Goal: Task Accomplishment & Management: Use online tool/utility

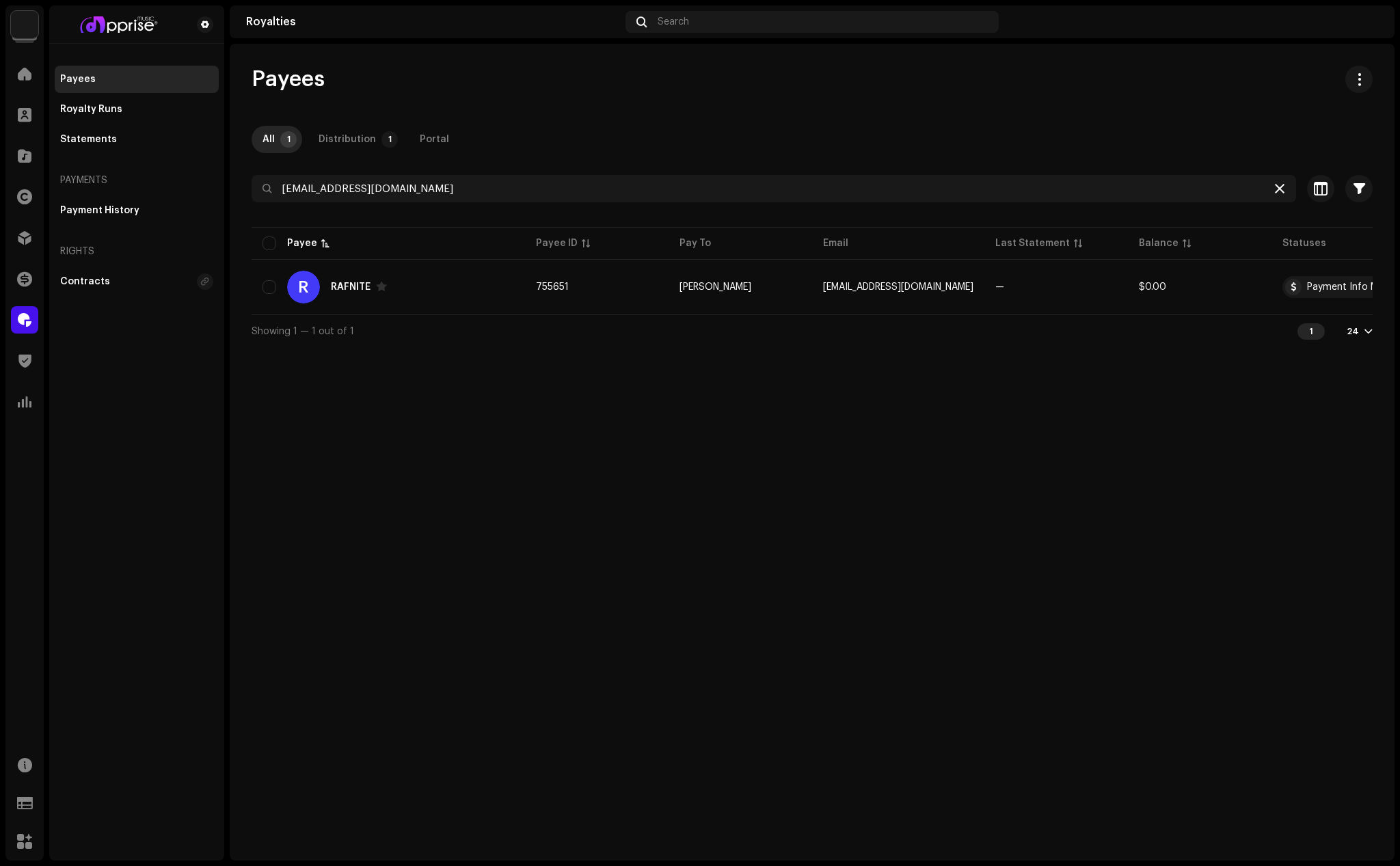
click at [1281, 192] on icon at bounding box center [1280, 189] width 10 height 11
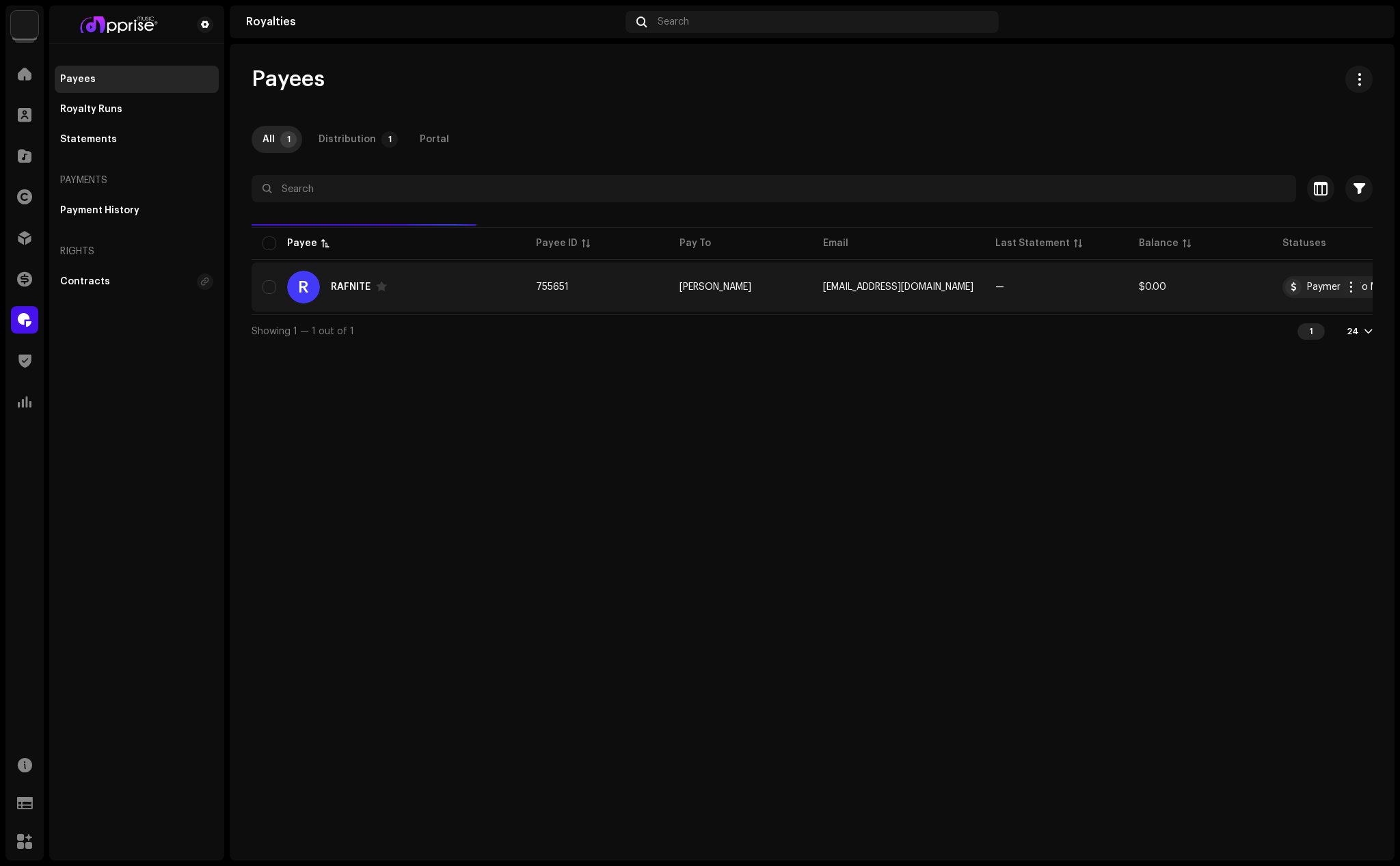
click at [347, 280] on div "R RAFNITE" at bounding box center [388, 287] width 252 height 33
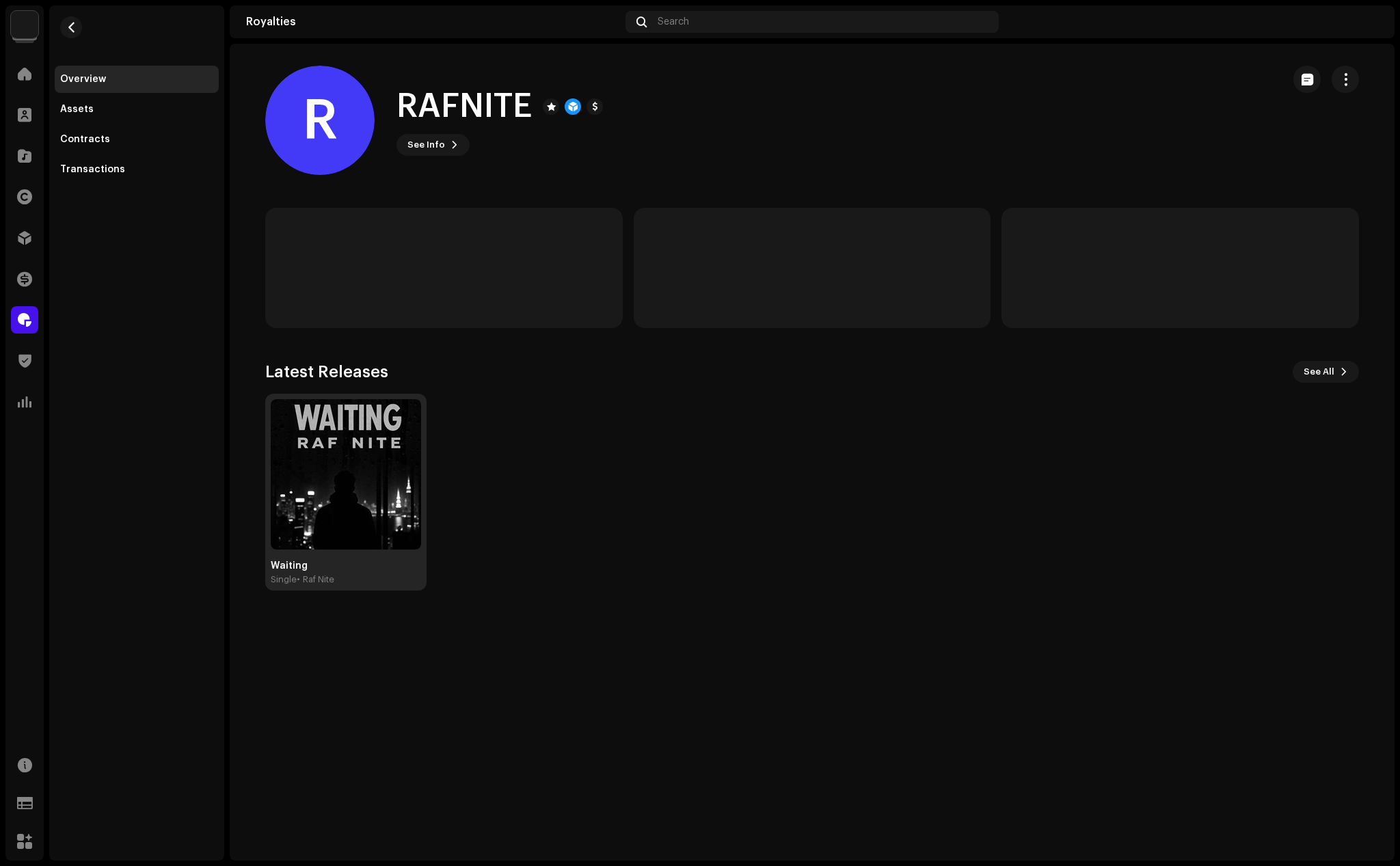
click at [379, 502] on img at bounding box center [346, 475] width 150 height 150
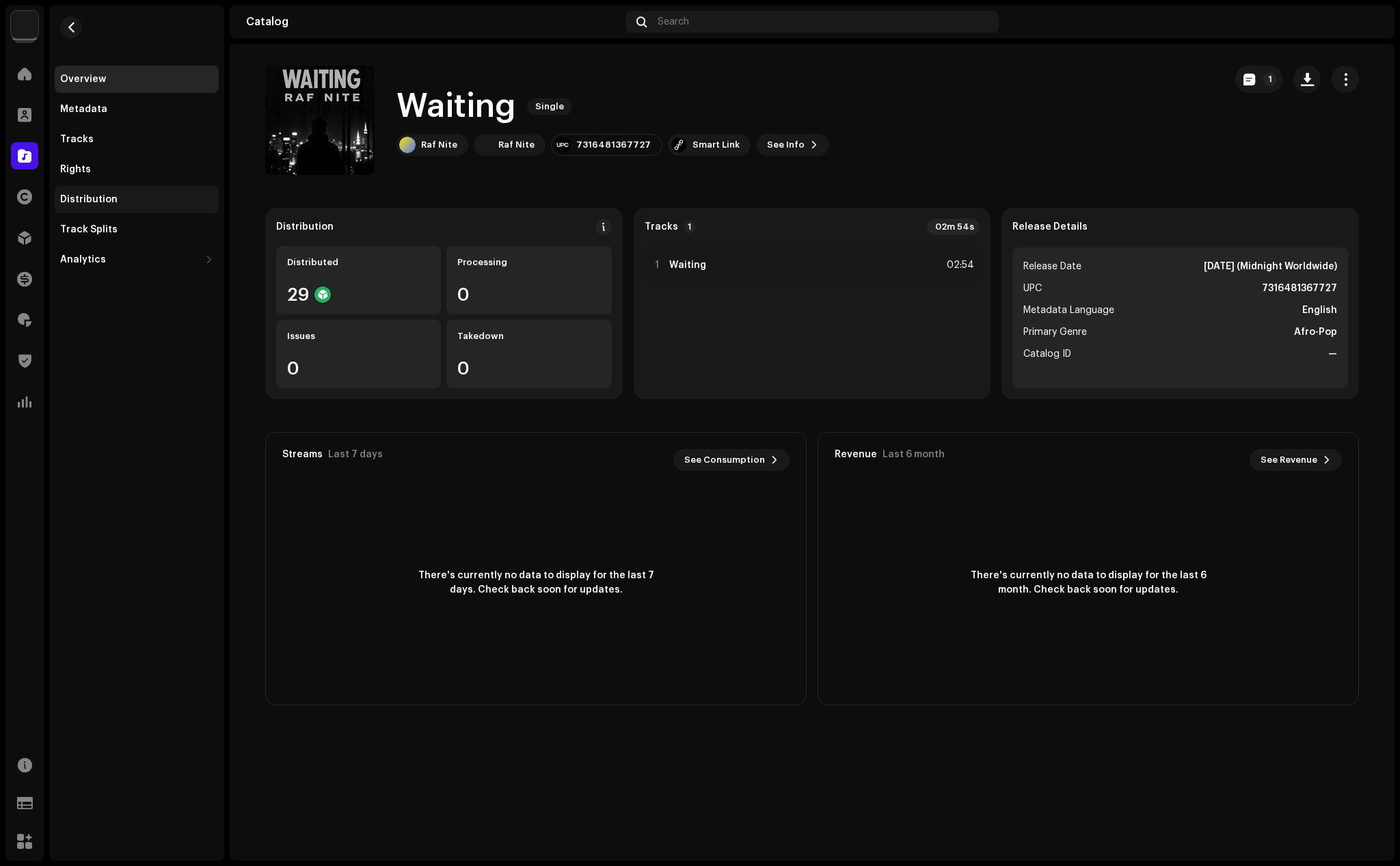
click at [87, 197] on div "Distribution" at bounding box center [88, 200] width 57 height 11
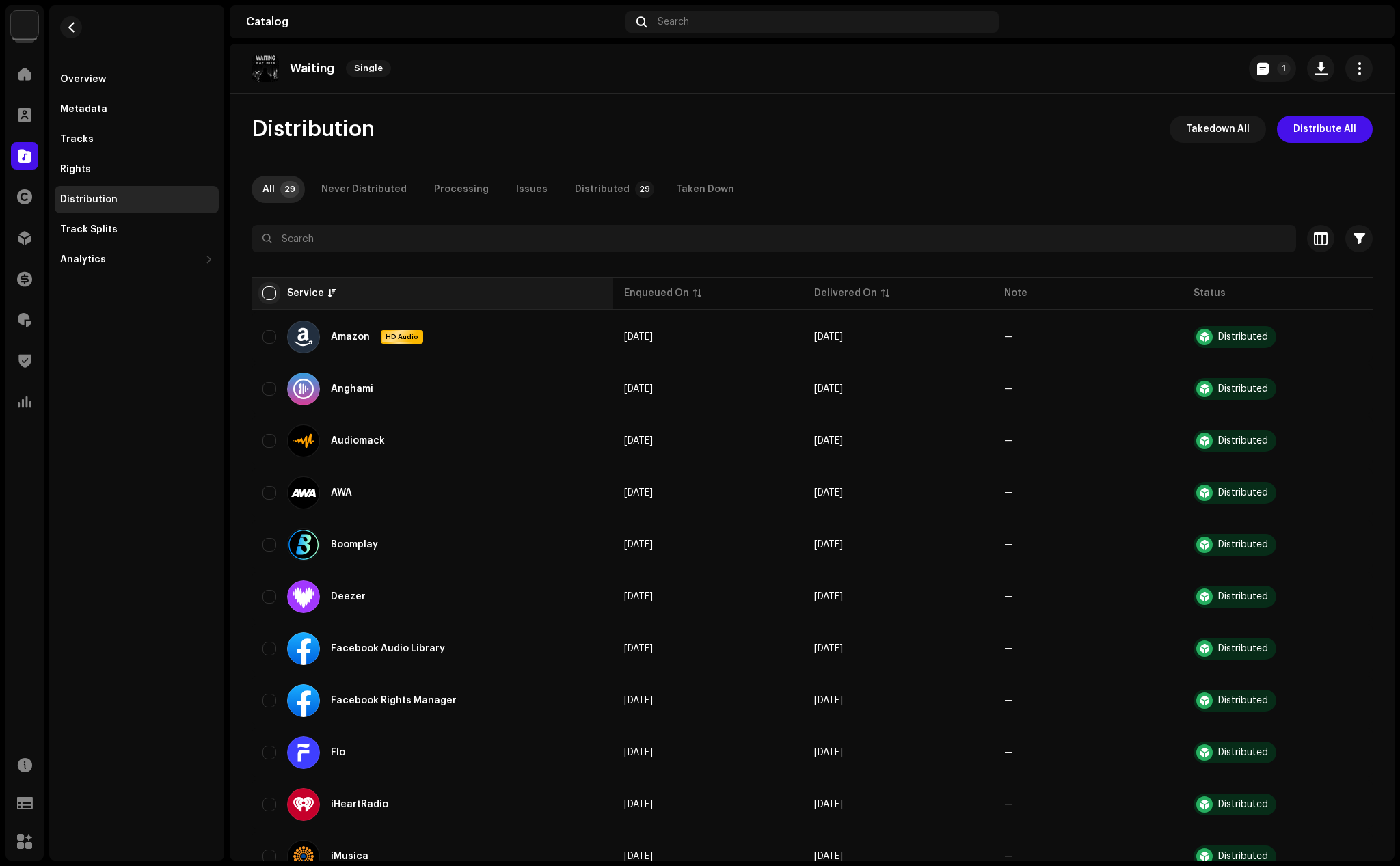
click at [268, 289] on input "checkbox" at bounding box center [269, 293] width 14 height 14
checkbox input "true"
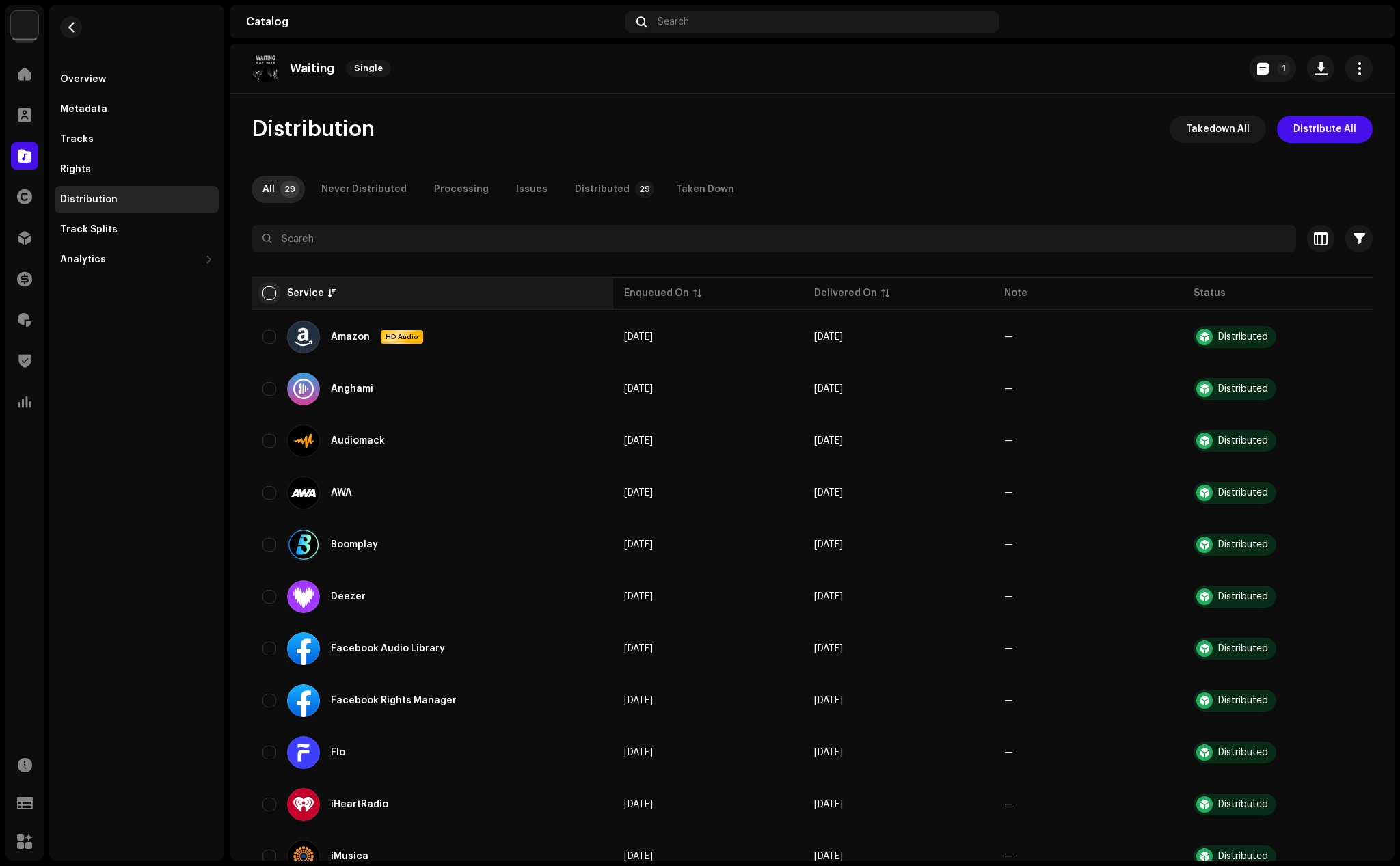
checkbox input "true"
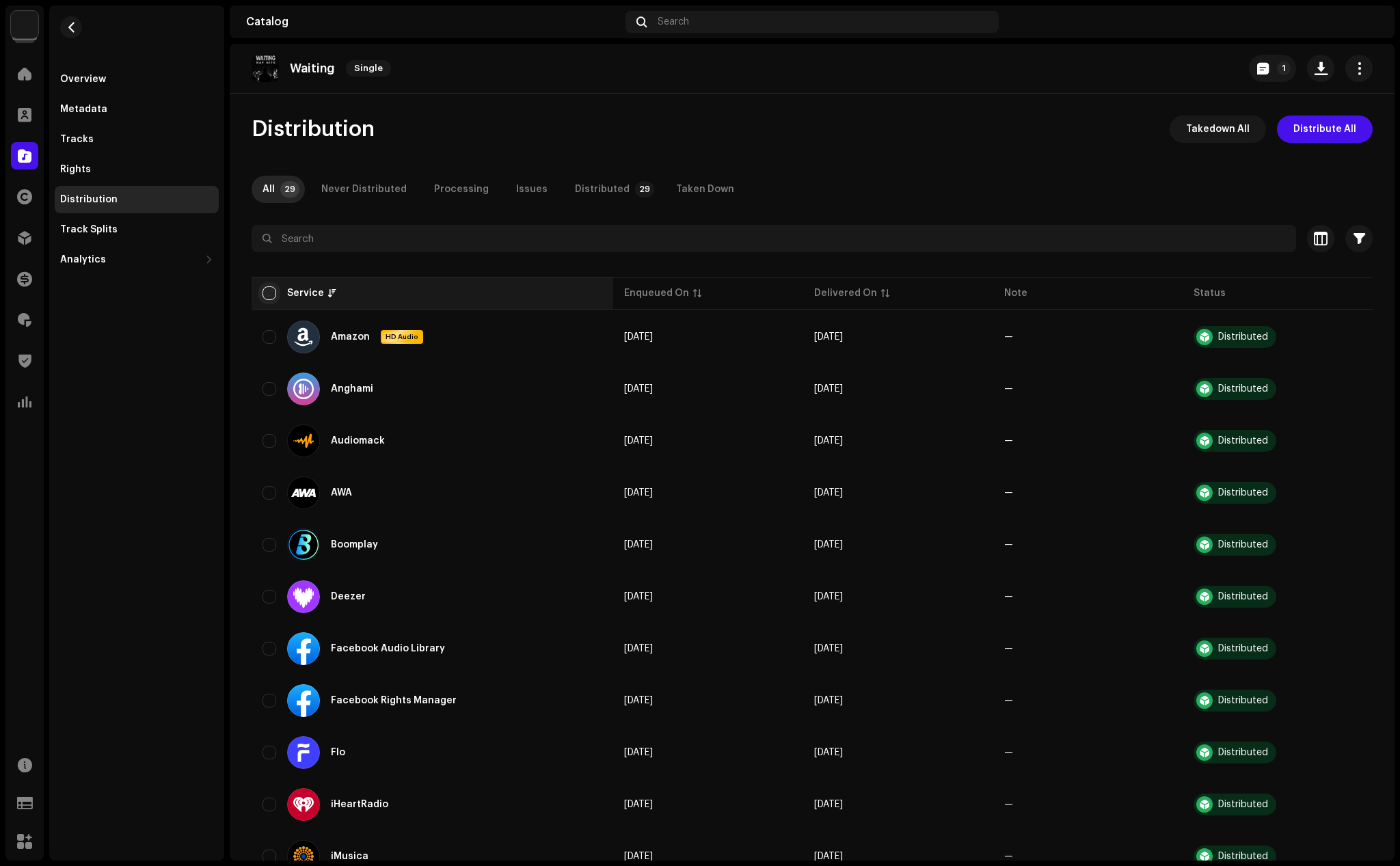
checkbox input "true"
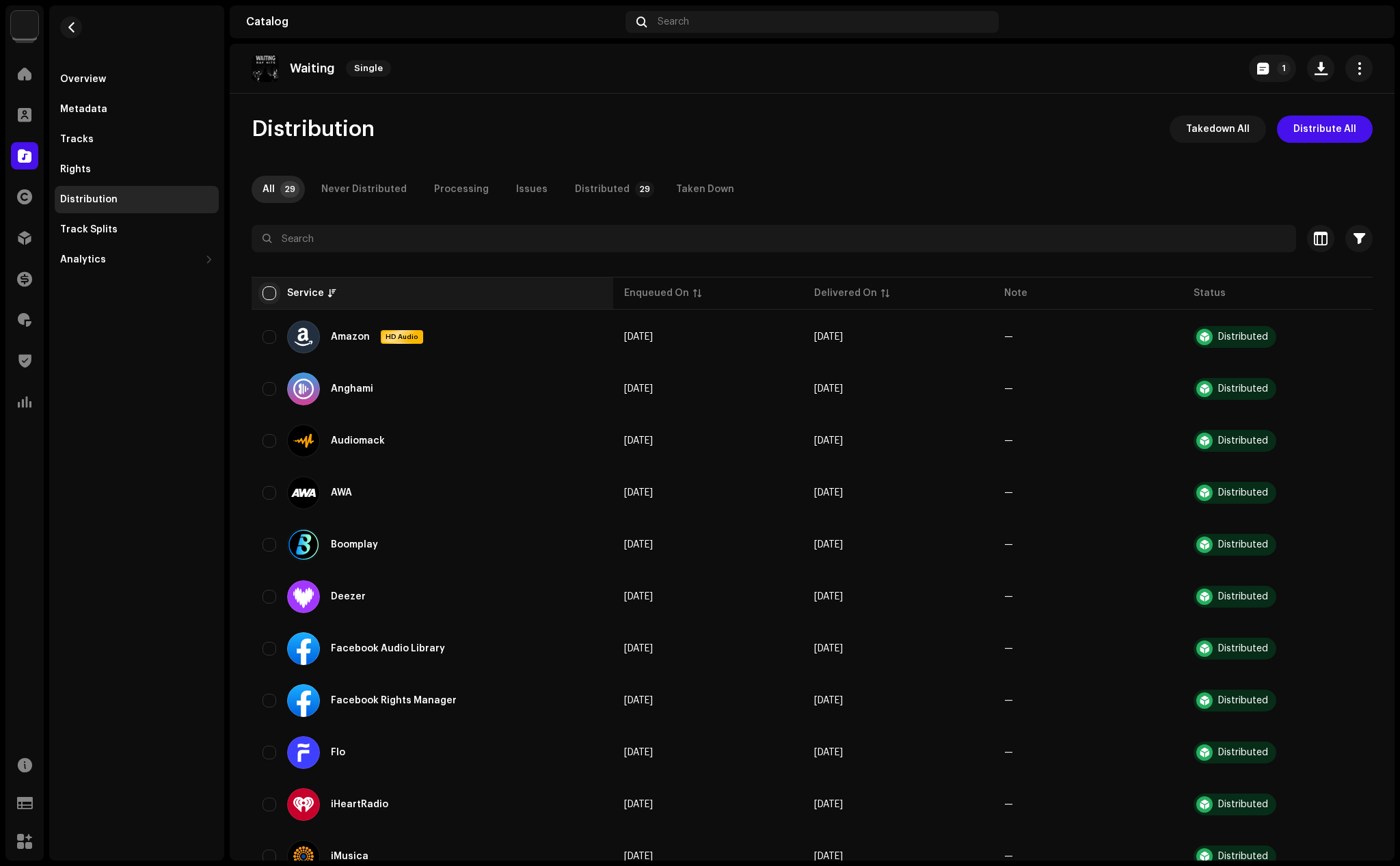
checkbox input "true"
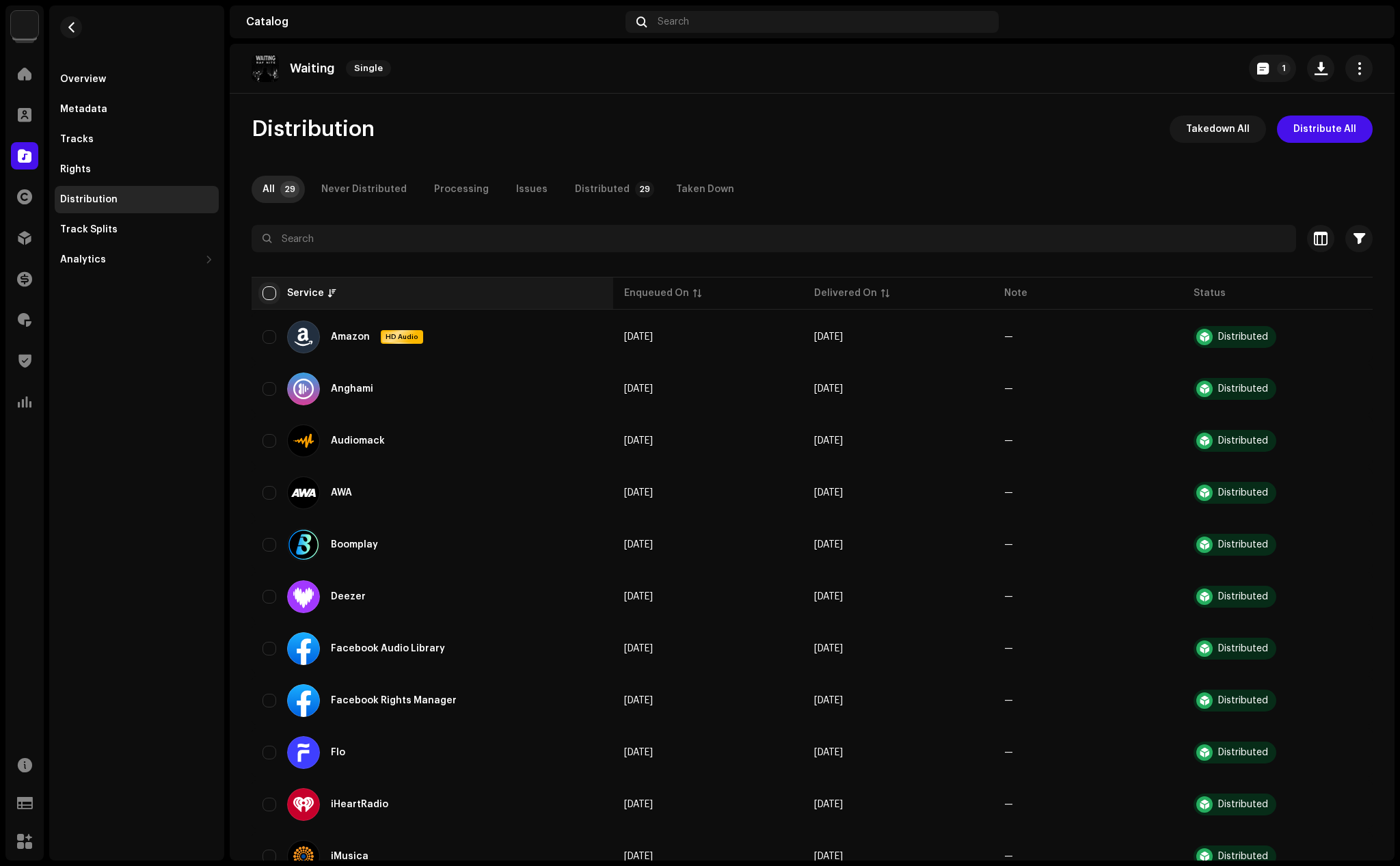
checkbox input "true"
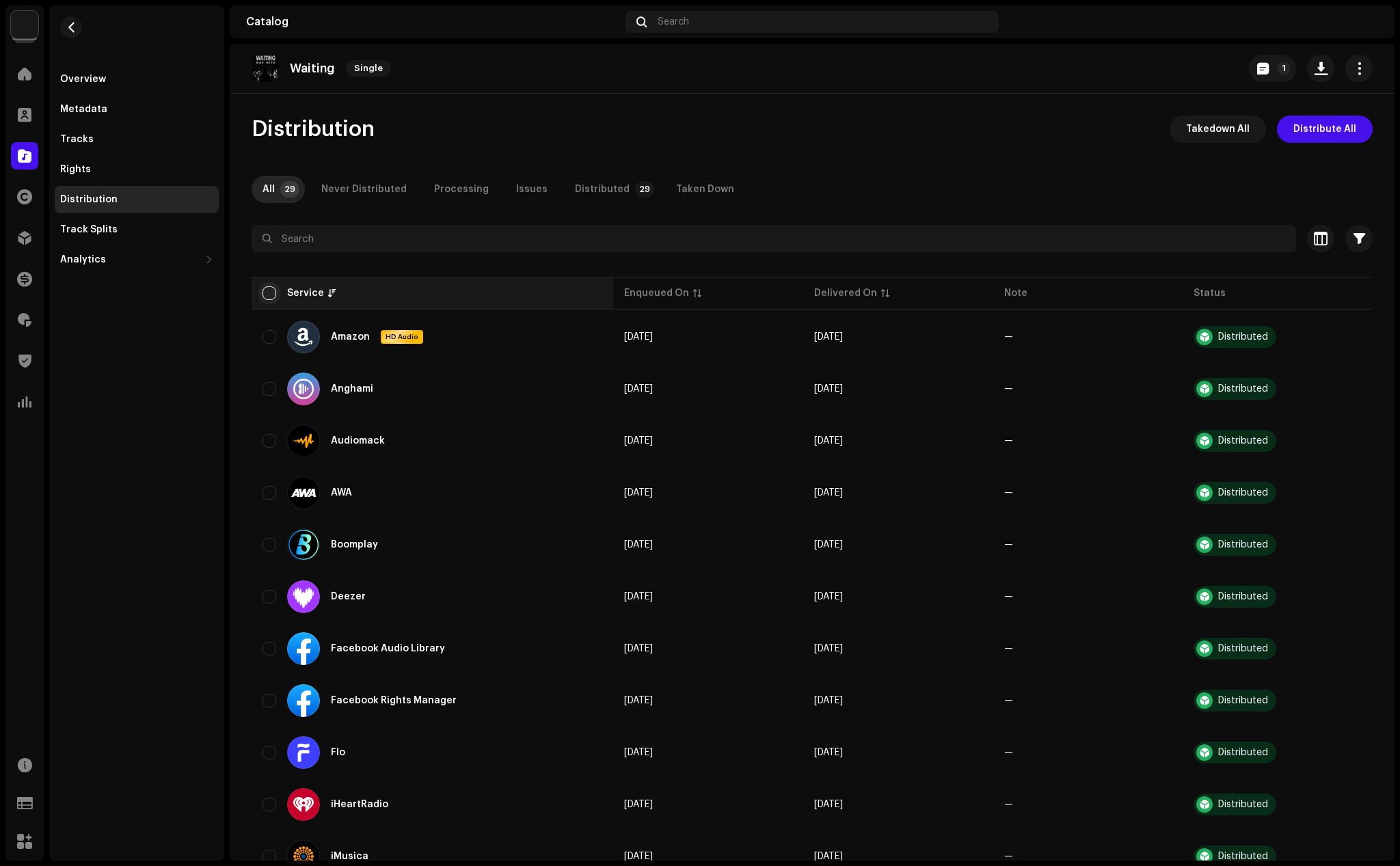
checkbox input "true"
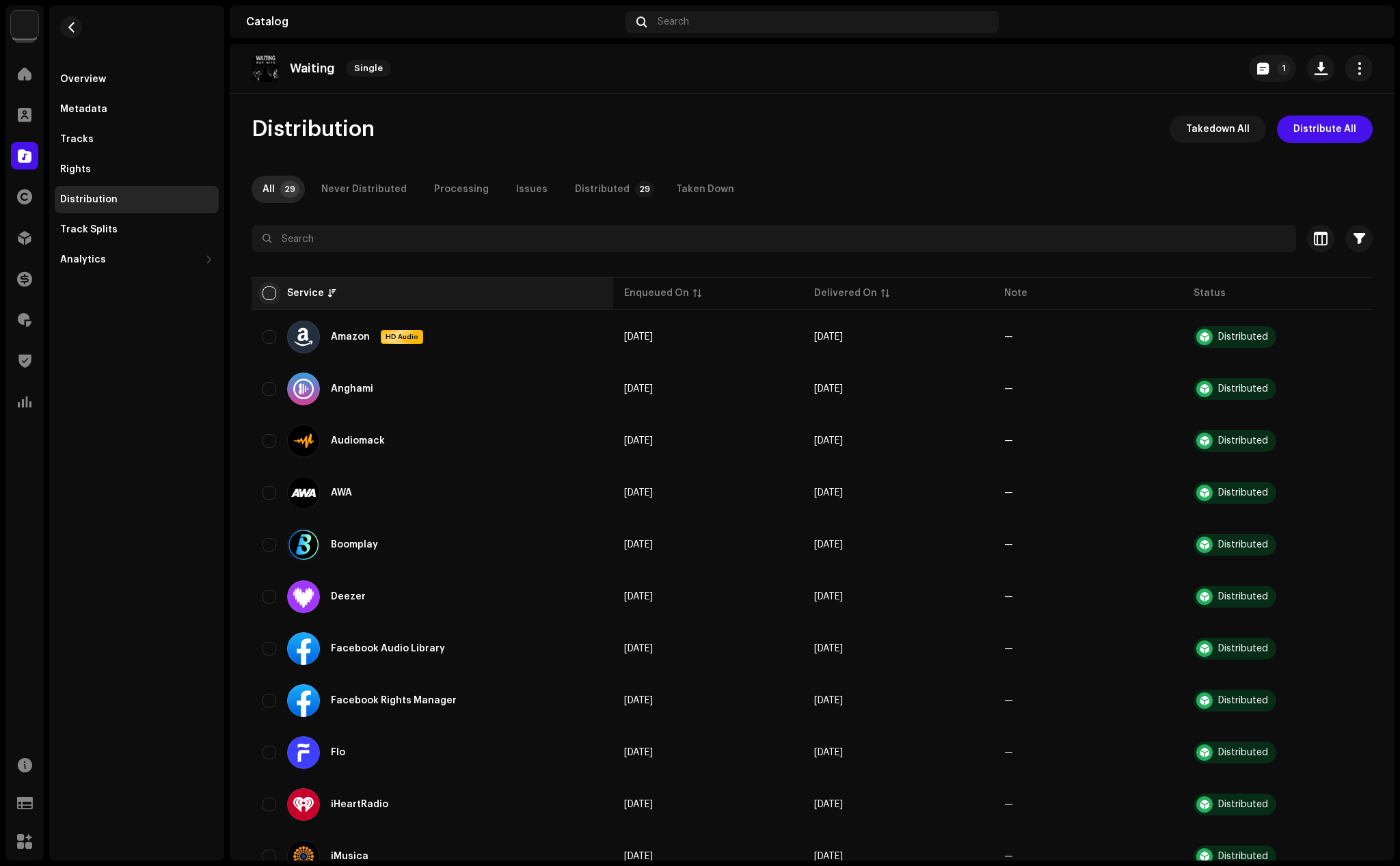
checkbox input "true"
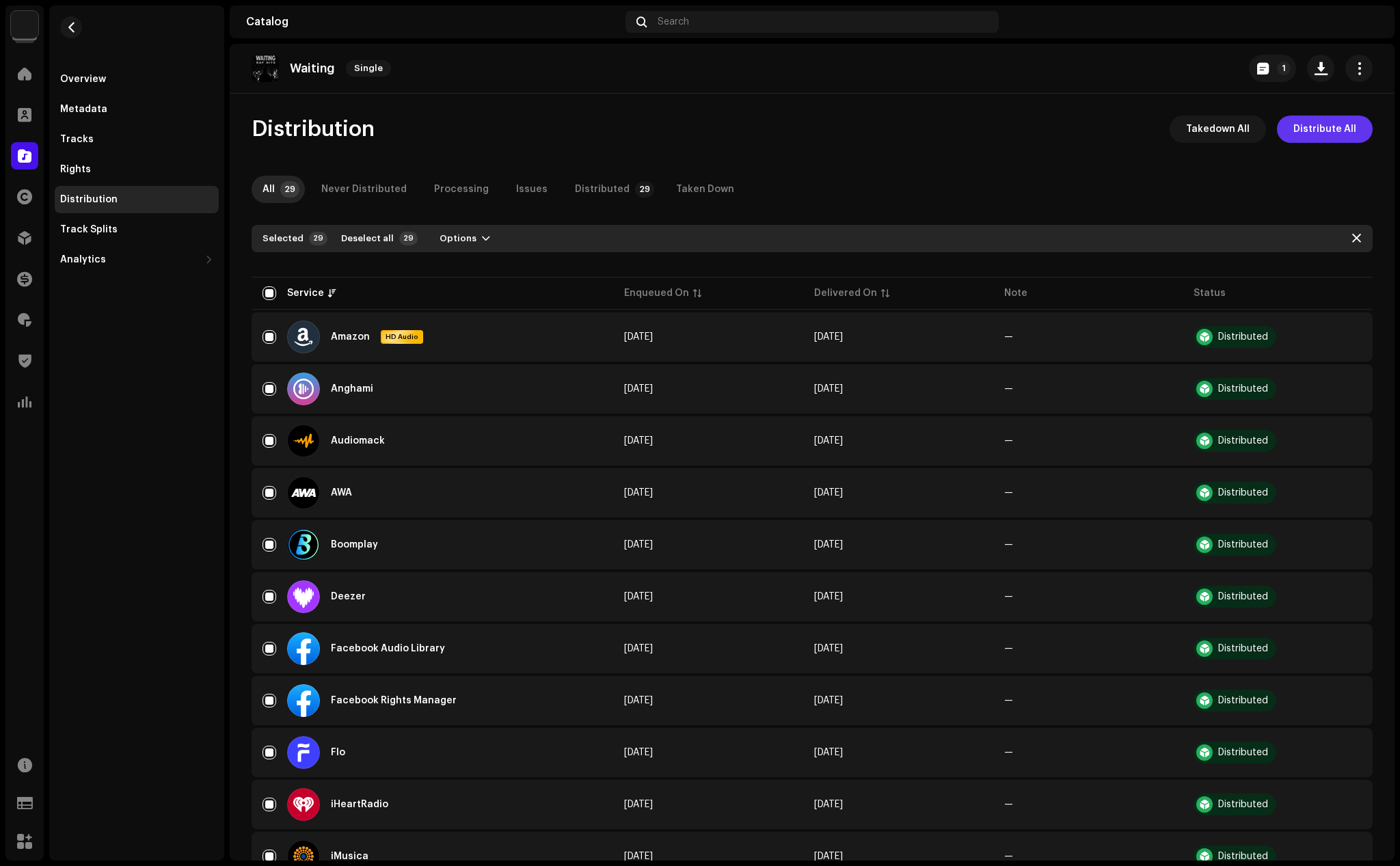
click at [1321, 127] on span "Distribute All" at bounding box center [1326, 129] width 63 height 27
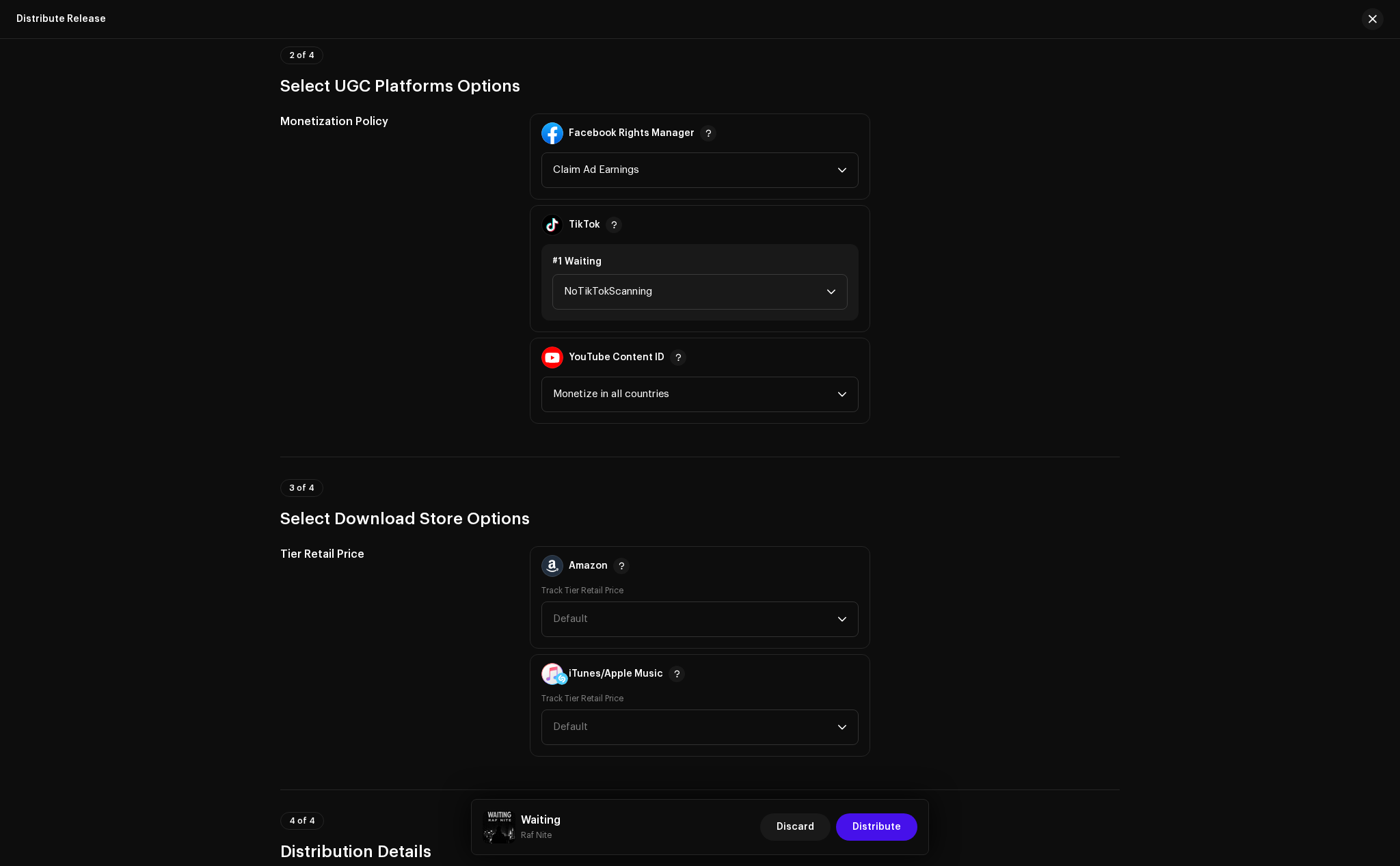
scroll to position [1573, 0]
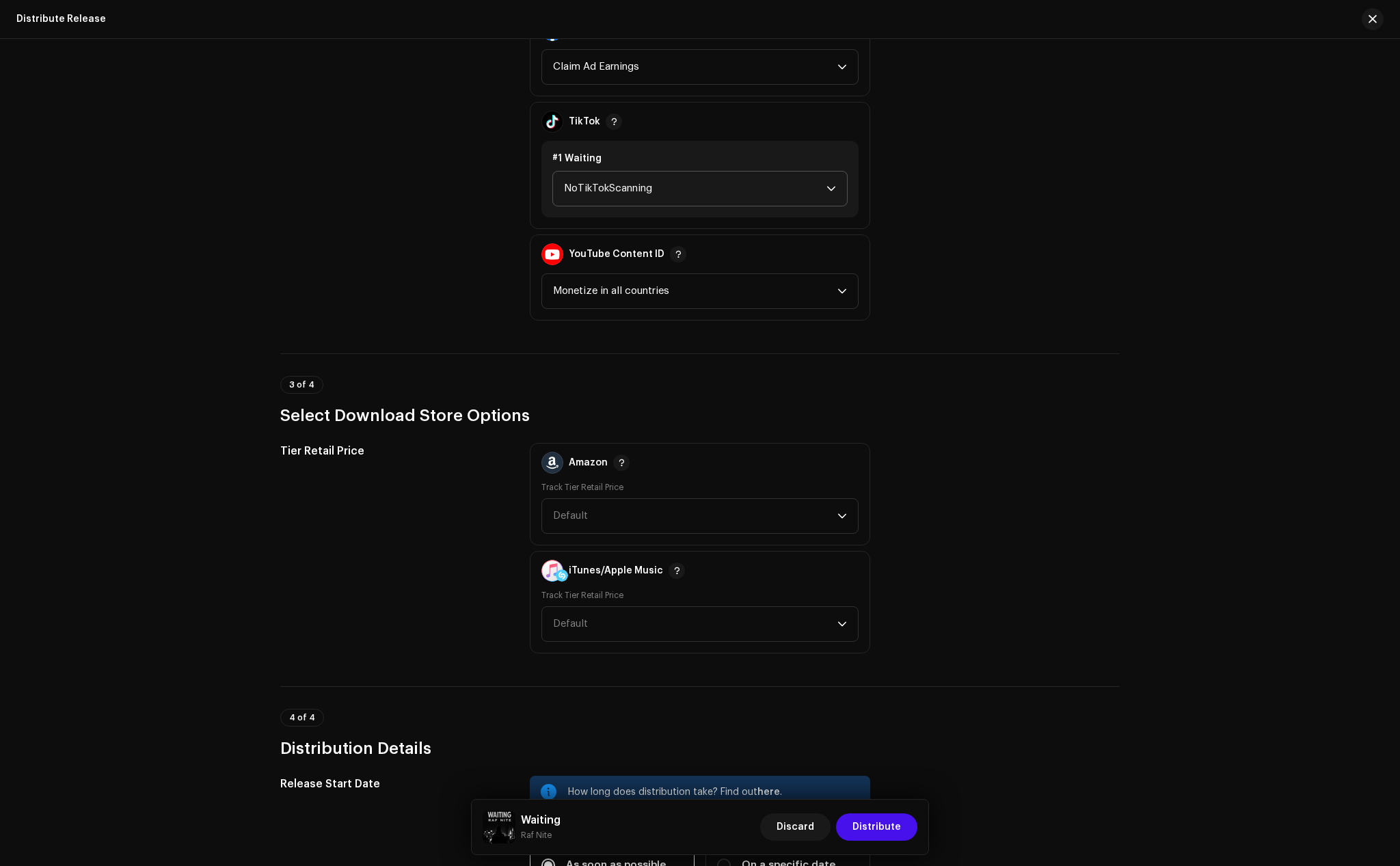
click at [617, 193] on span "NoTikTokScanning" at bounding box center [695, 188] width 263 height 34
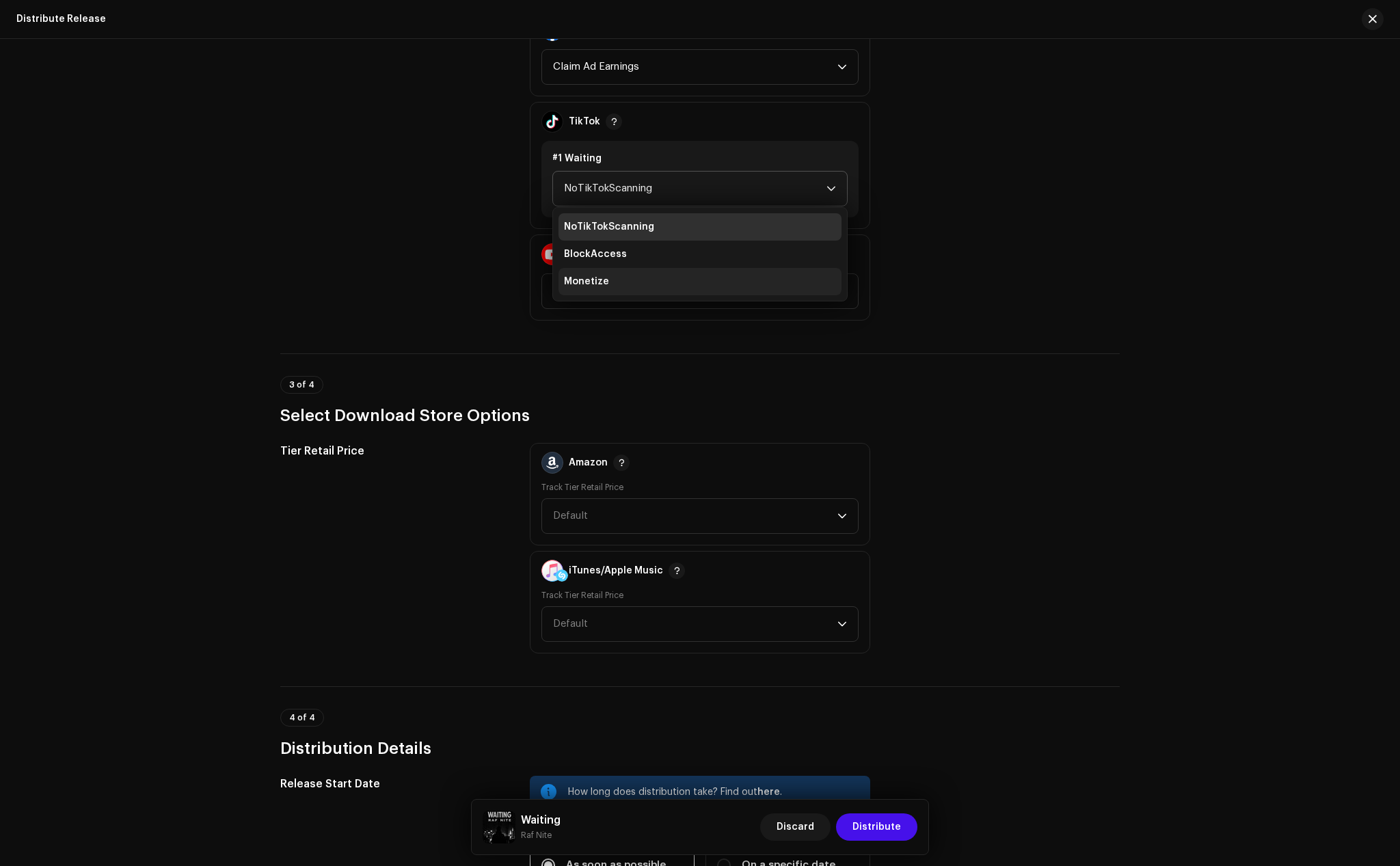
click at [607, 279] on li "Monetize" at bounding box center [700, 281] width 283 height 27
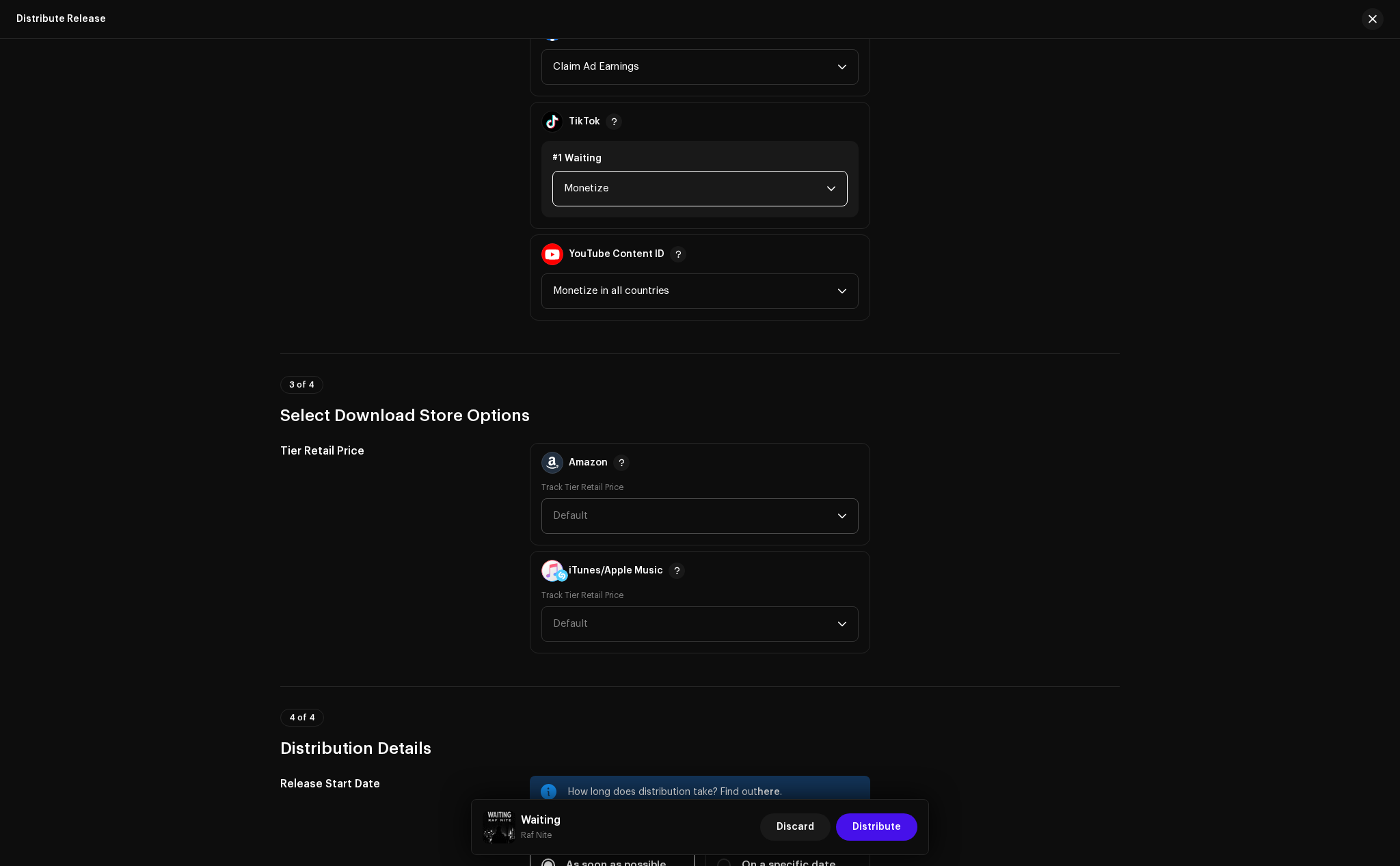
click at [586, 520] on span "Default" at bounding box center [696, 516] width 285 height 34
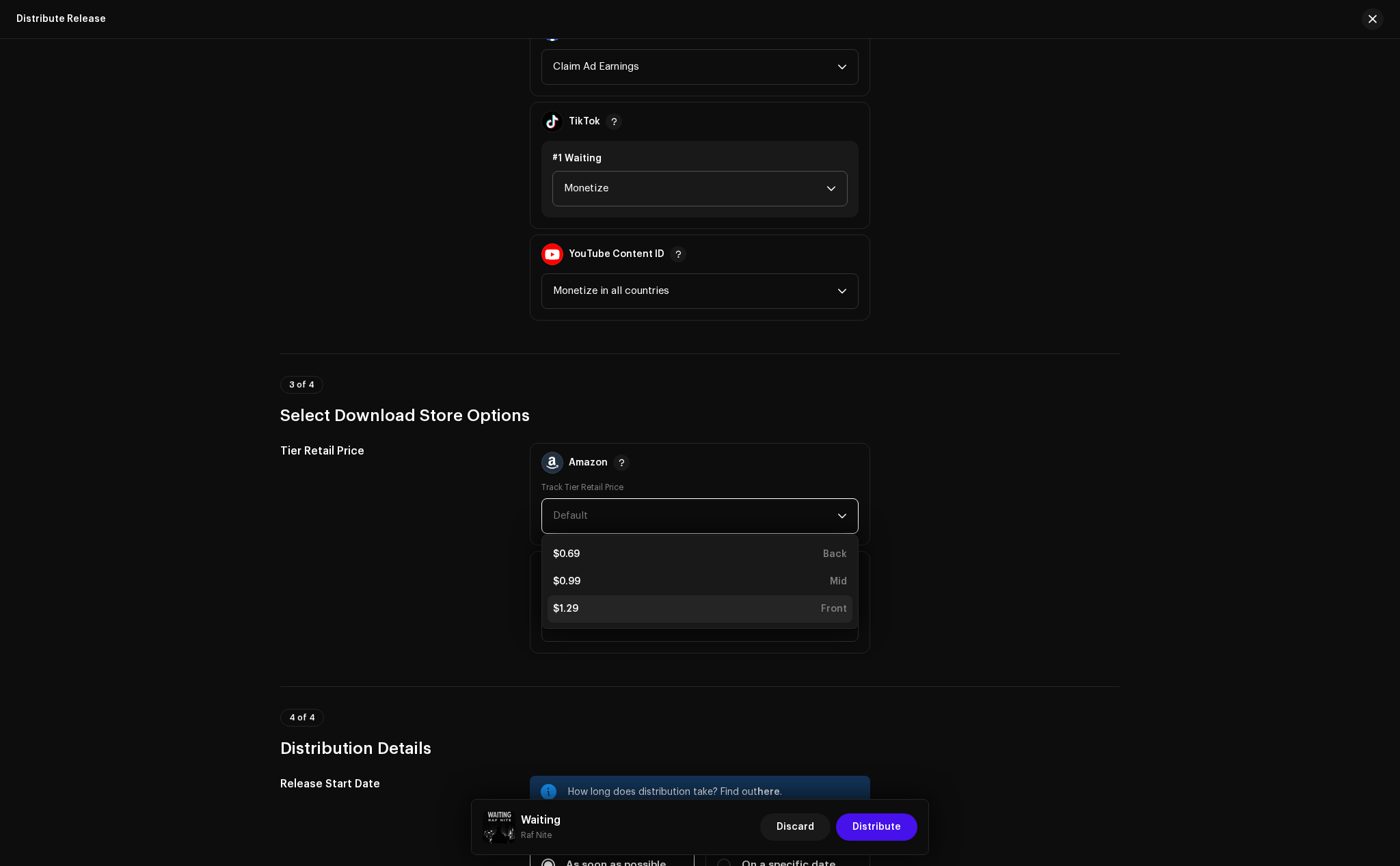
click at [569, 606] on div "$1.29" at bounding box center [565, 609] width 25 height 14
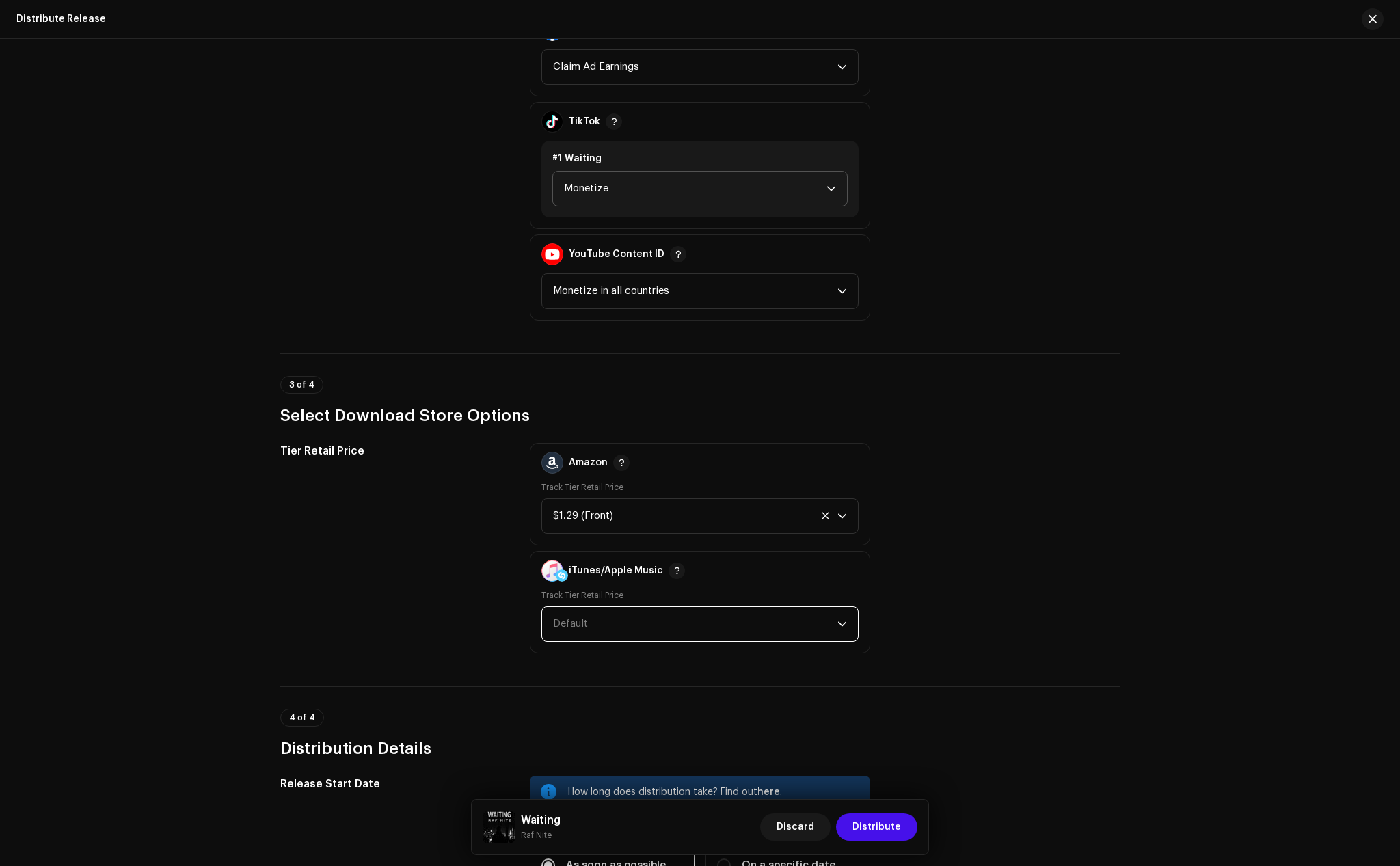
click at [569, 617] on span "Default" at bounding box center [696, 624] width 285 height 34
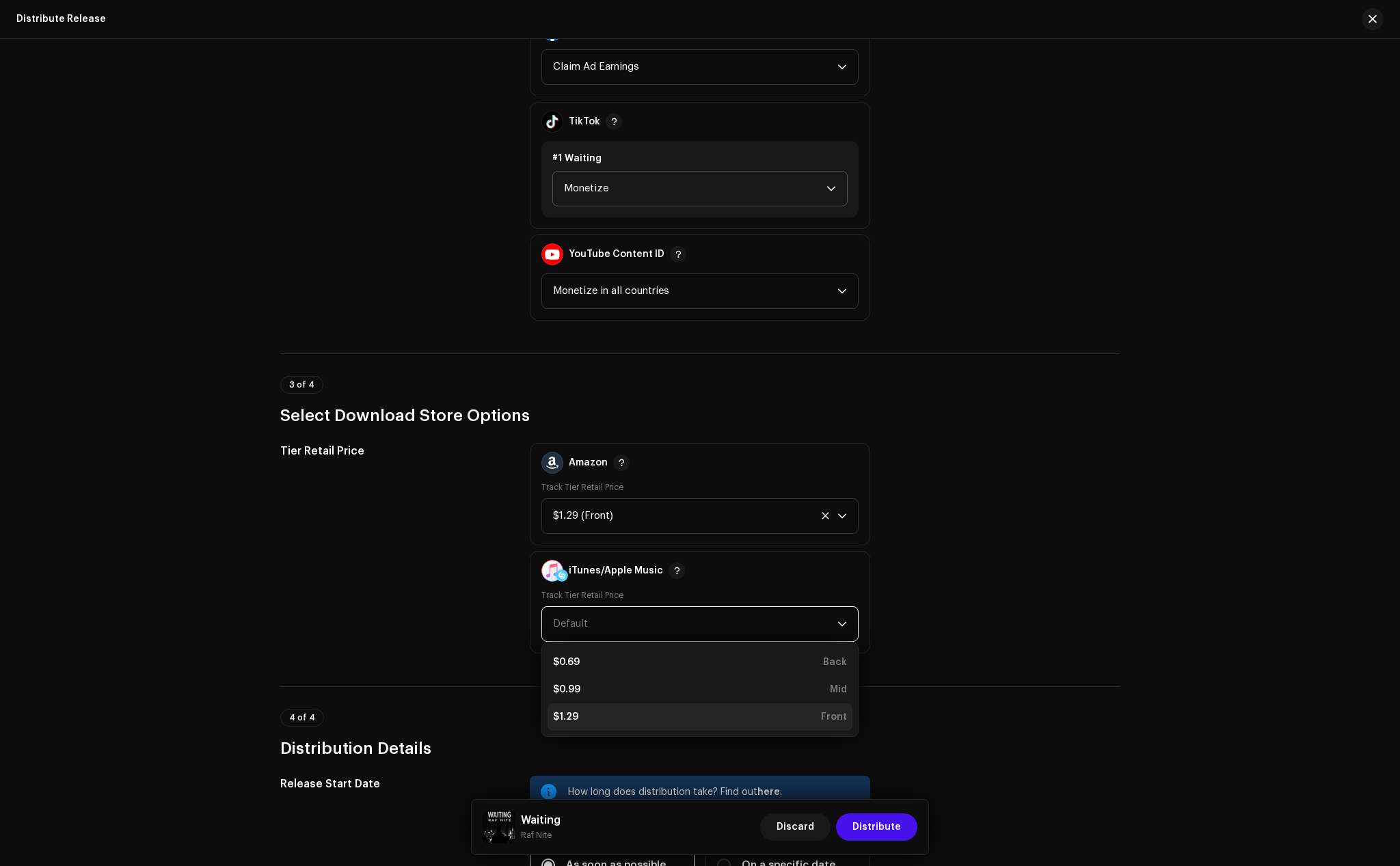
click at [577, 713] on div "$1.29 Front" at bounding box center [700, 716] width 294 height 14
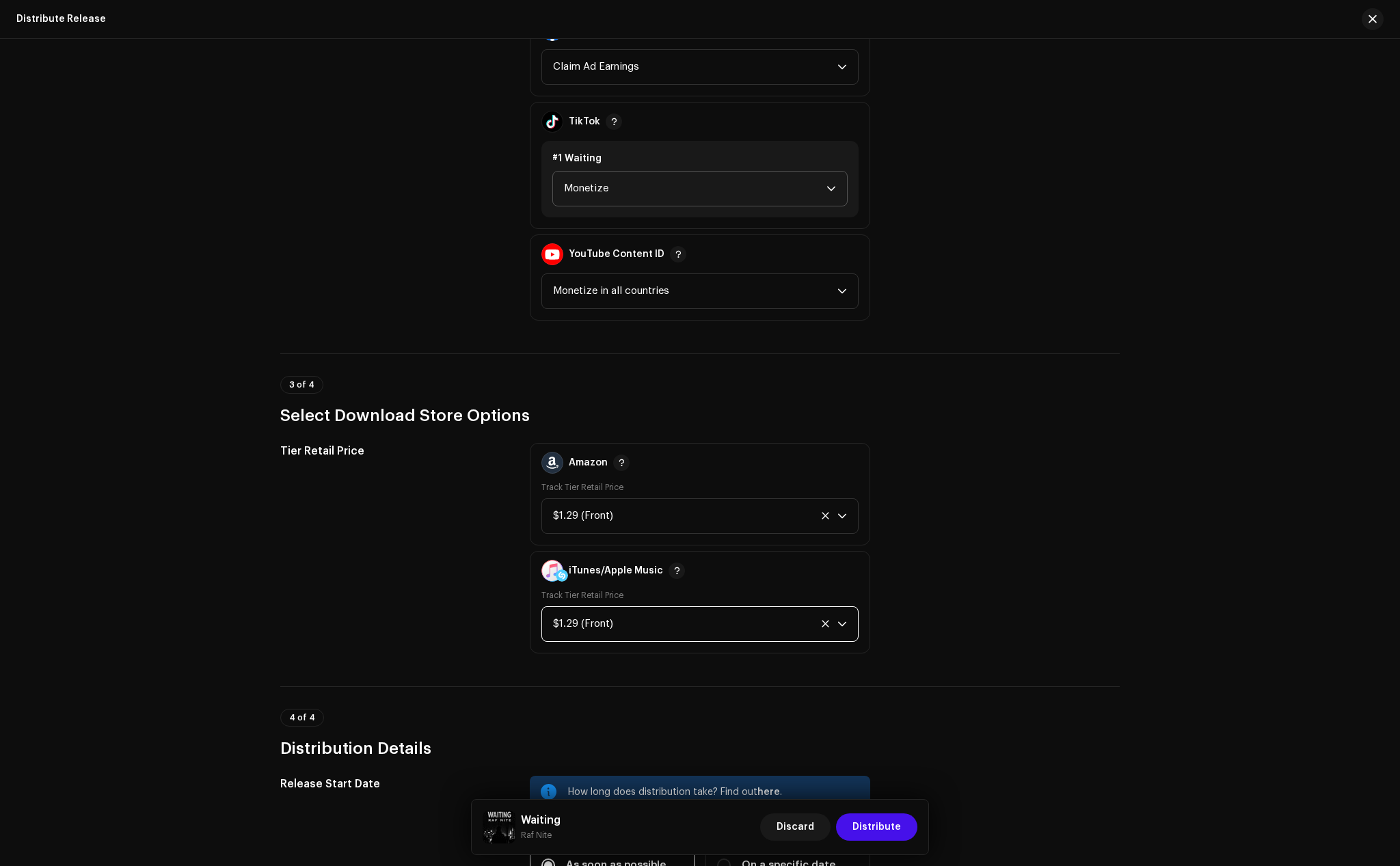
scroll to position [1840, 0]
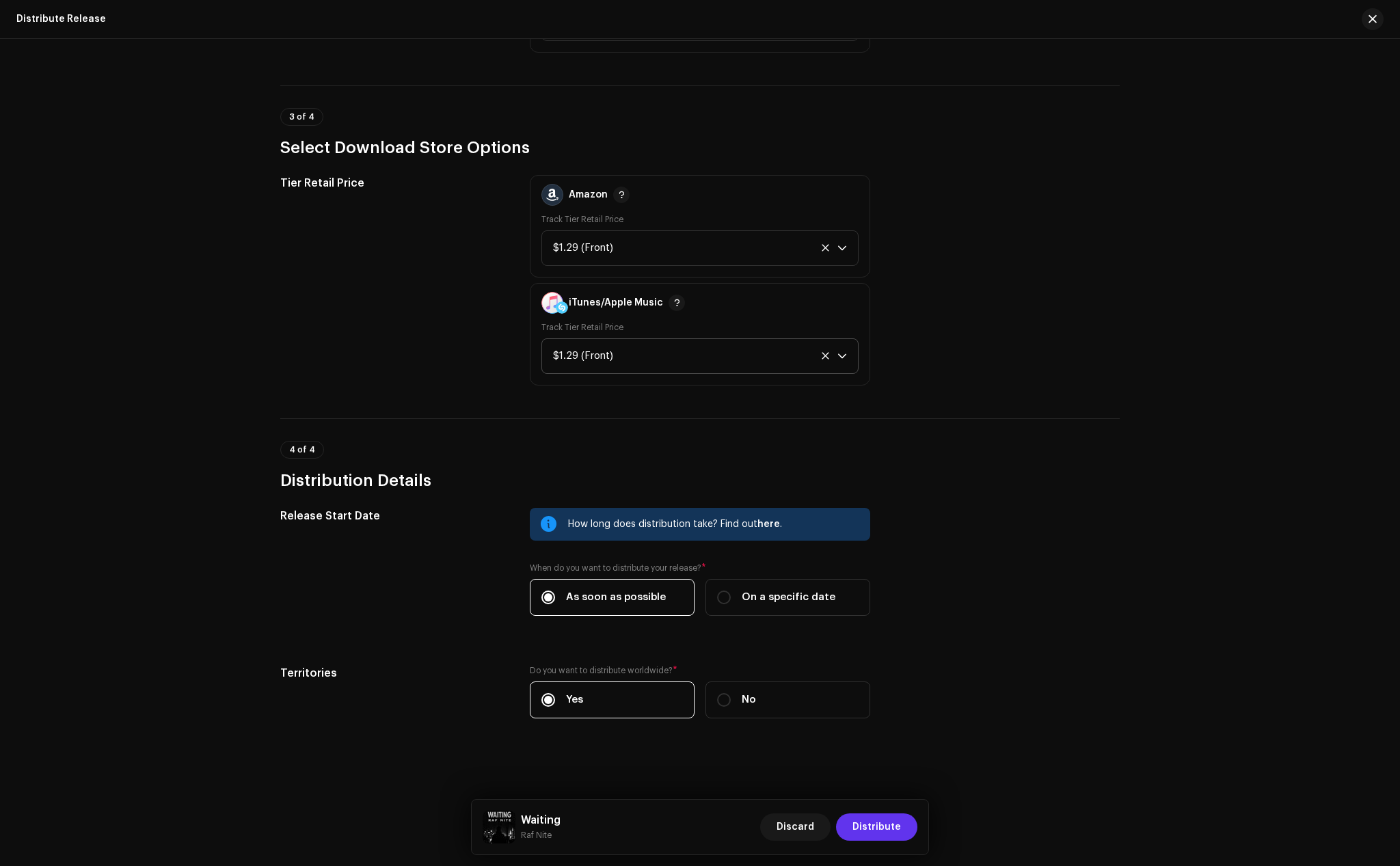
click at [886, 826] on span "Distribute" at bounding box center [877, 827] width 49 height 27
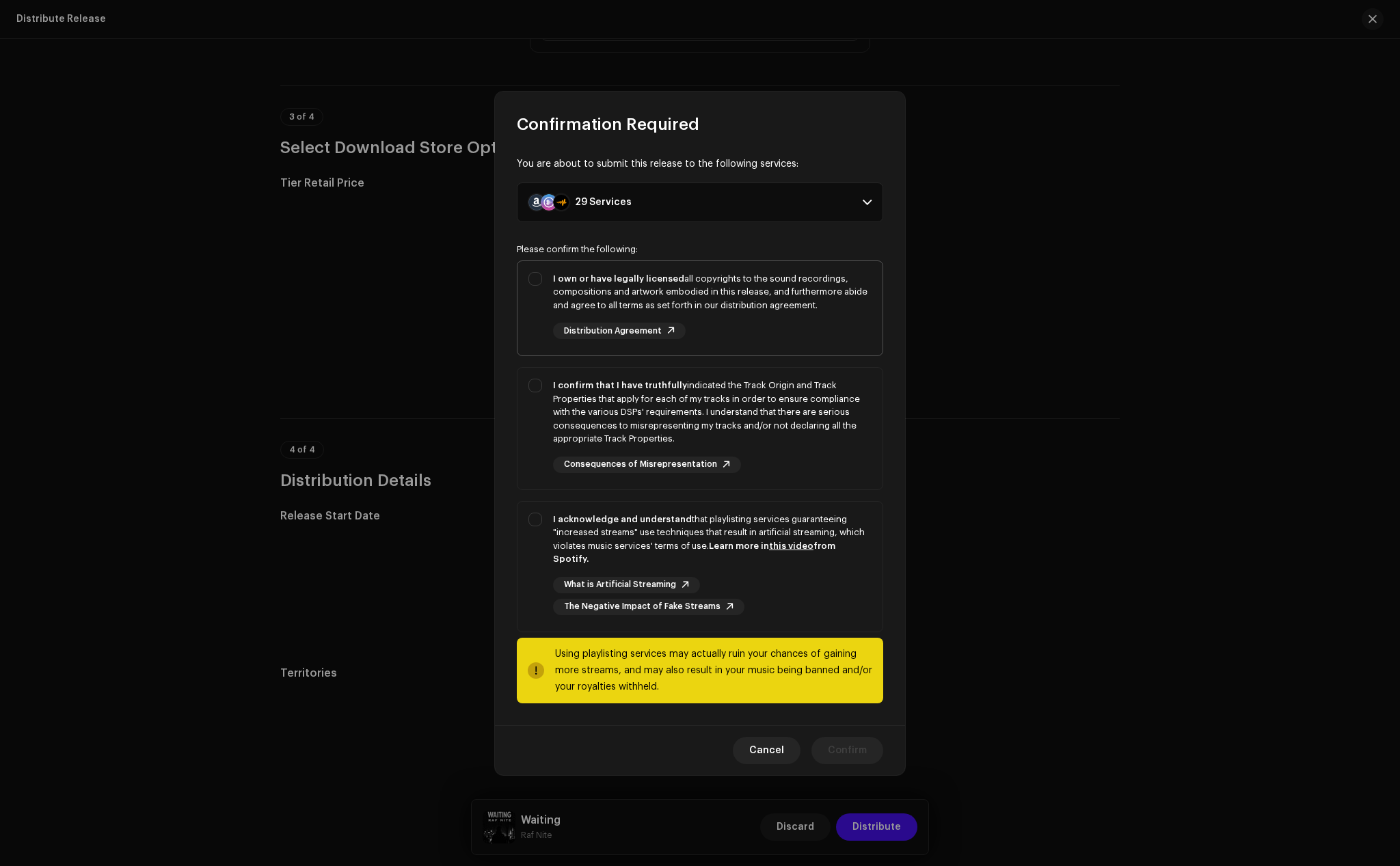
click at [553, 283] on strong "I own or have legally licensed" at bounding box center [619, 278] width 131 height 9
checkbox input "true"
click at [540, 391] on div "I confirm that I have truthfully indicated the Track Origin and Track Propertie…" at bounding box center [700, 426] width 365 height 116
checkbox input "true"
click at [542, 531] on div "I acknowledge and understand that playlisting services guaranteeing "increased …" at bounding box center [700, 564] width 365 height 125
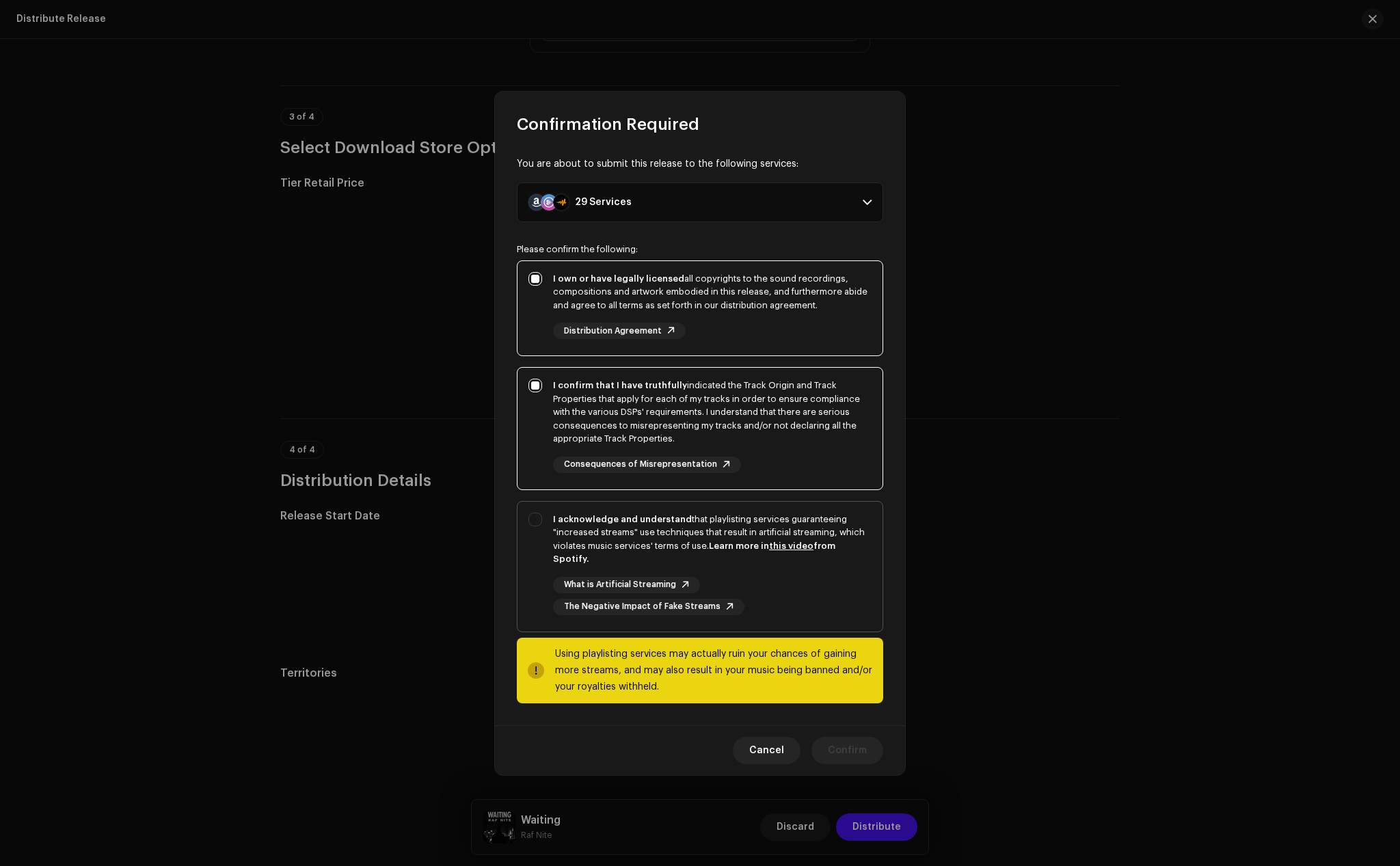
checkbox input "true"
click at [846, 742] on span "Confirm" at bounding box center [848, 750] width 39 height 27
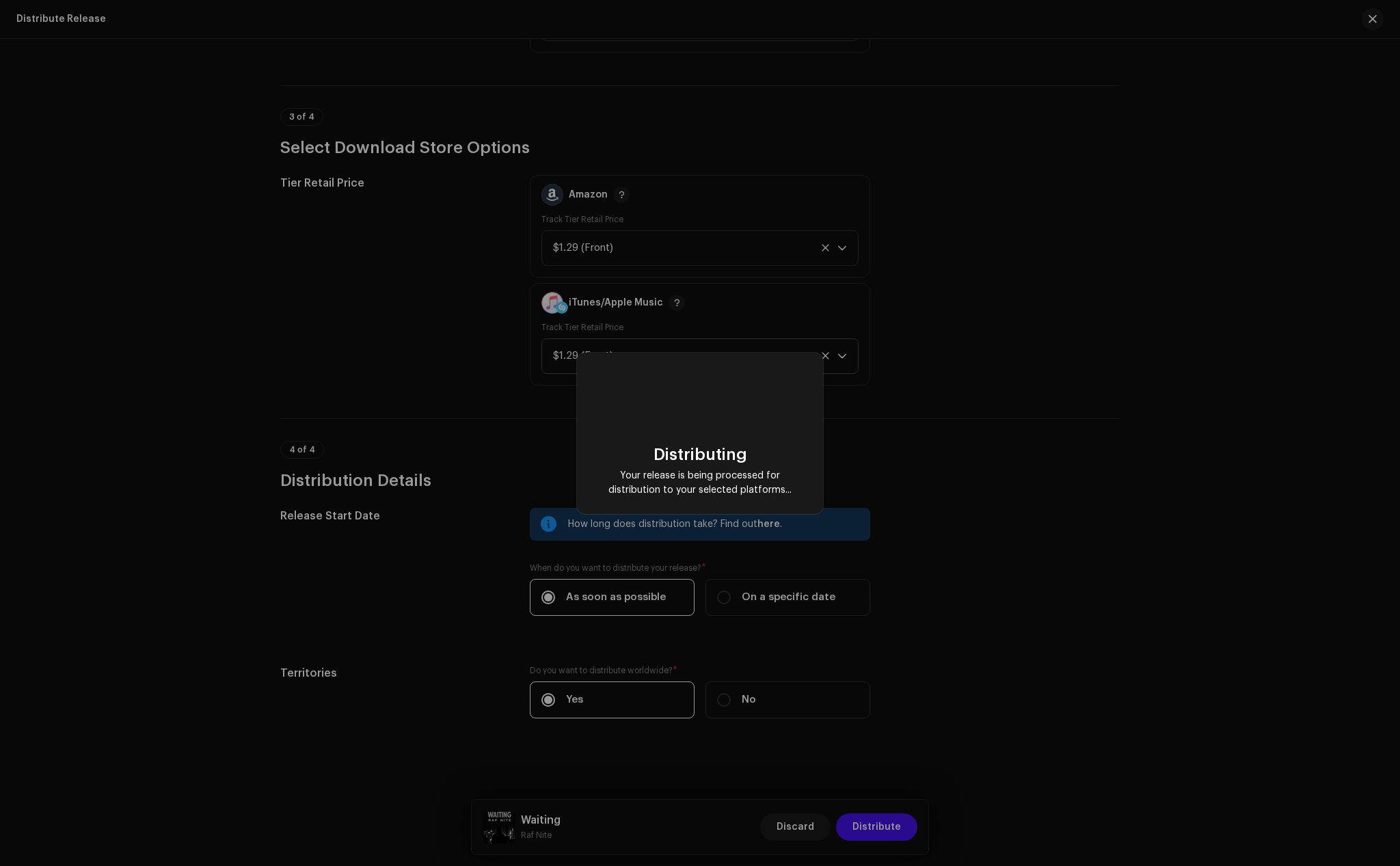
checkbox input "false"
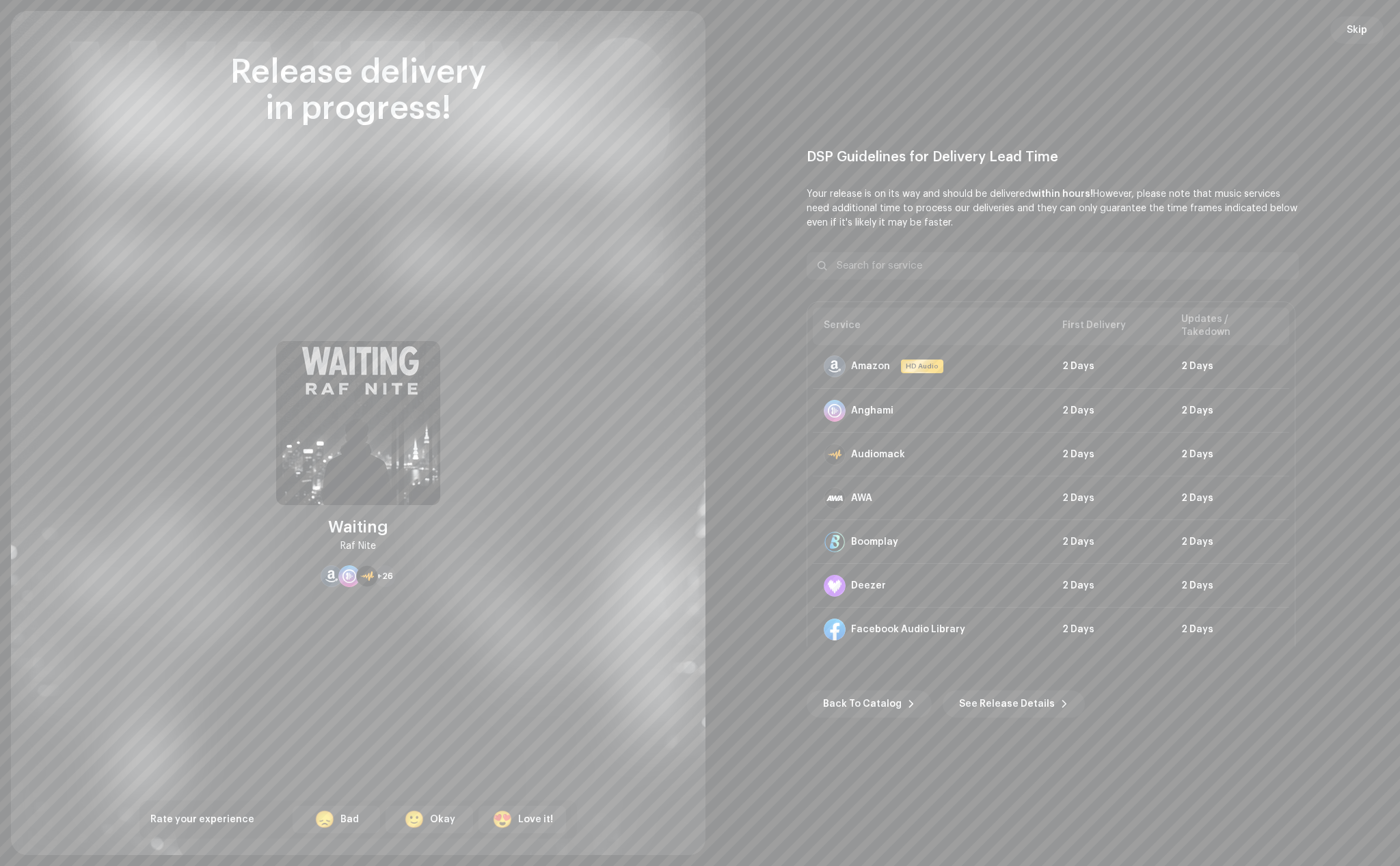
click at [377, 415] on img at bounding box center [358, 423] width 164 height 164
click at [1364, 30] on span "Skip" at bounding box center [1357, 30] width 20 height 27
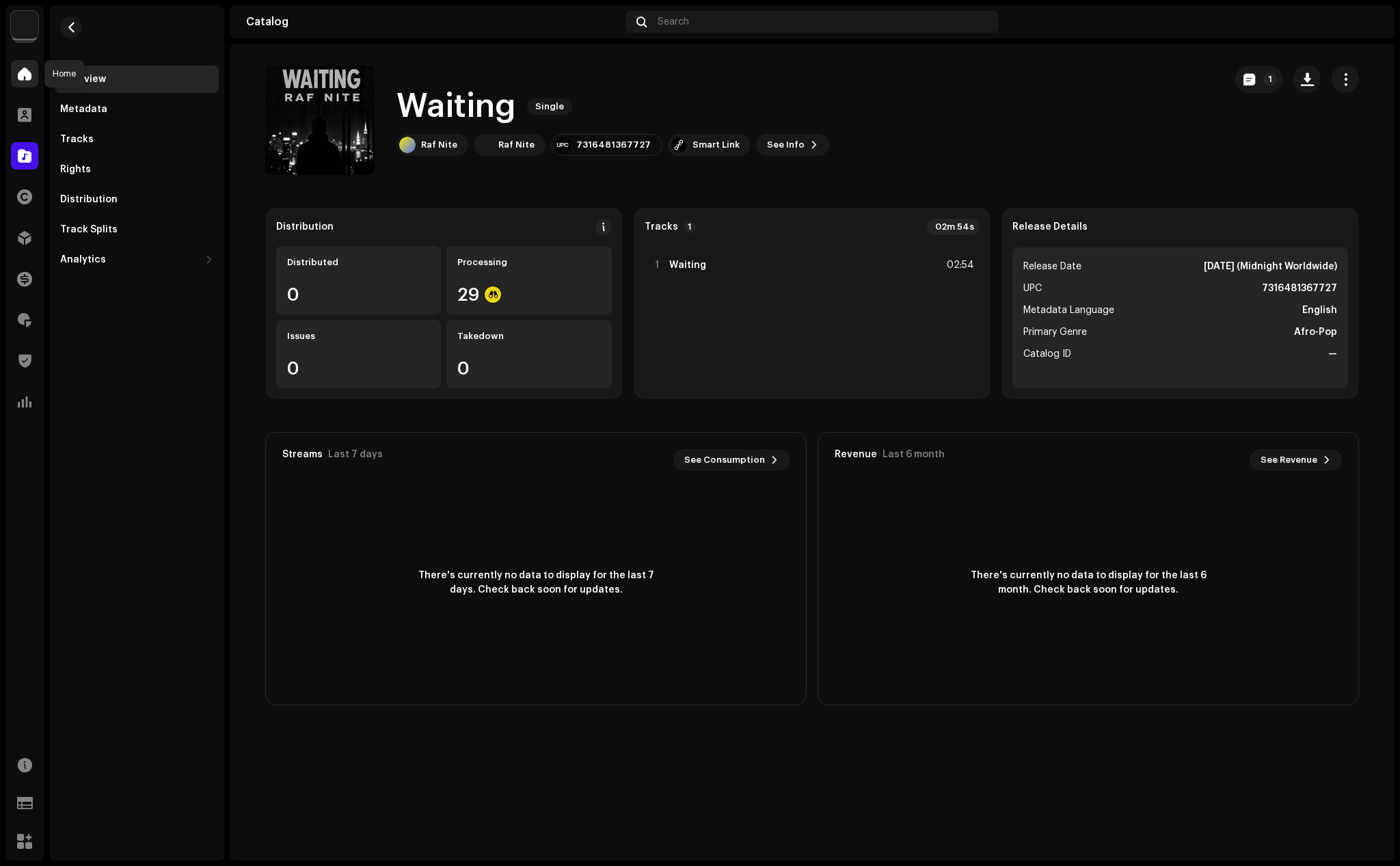
click at [25, 74] on span at bounding box center [24, 74] width 14 height 11
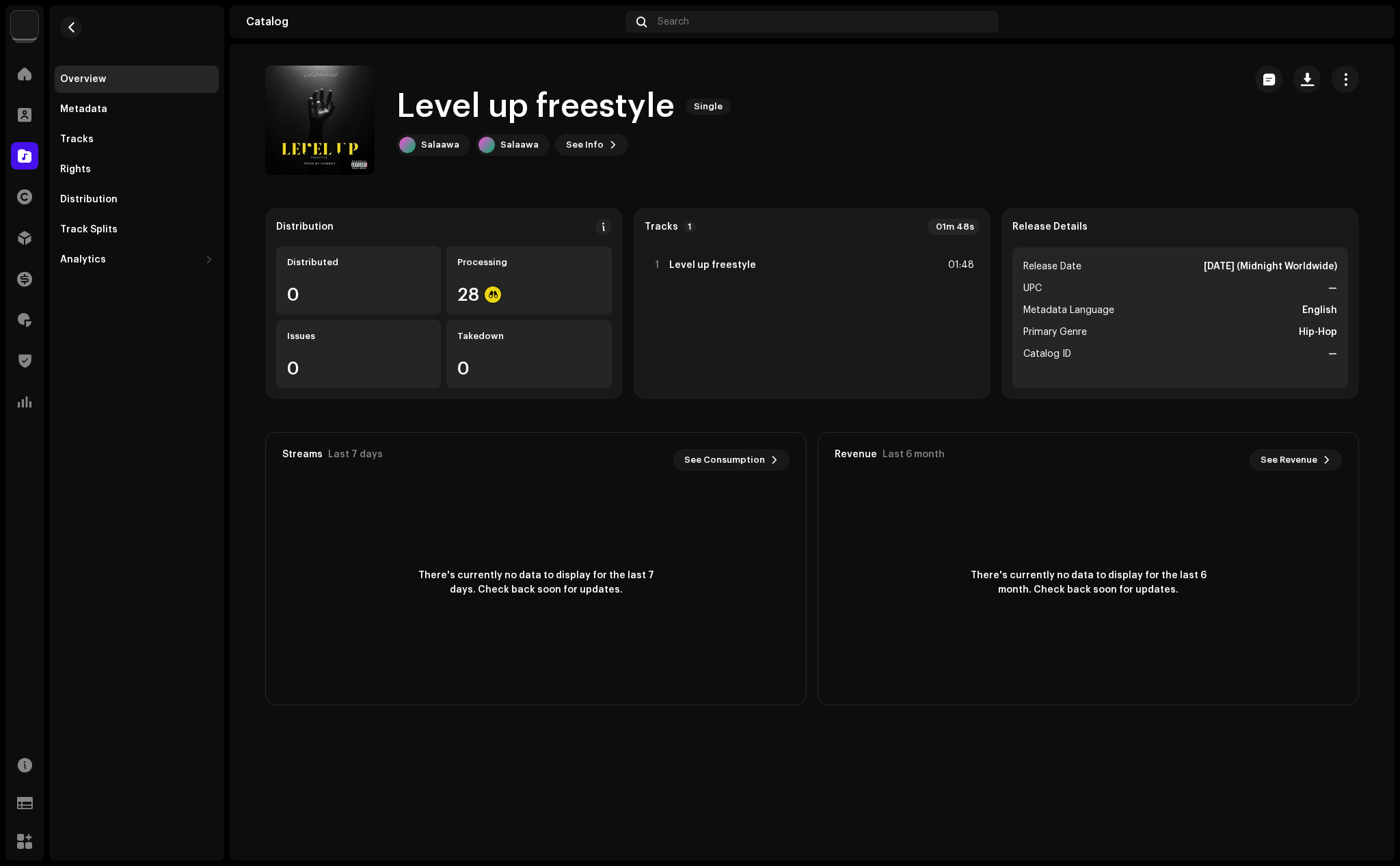
click at [421, 132] on div "Level up freestyle Single [PERSON_NAME] See Info" at bounding box center [566, 120] width 340 height 71
click at [431, 143] on div "Salaawa" at bounding box center [440, 145] width 38 height 11
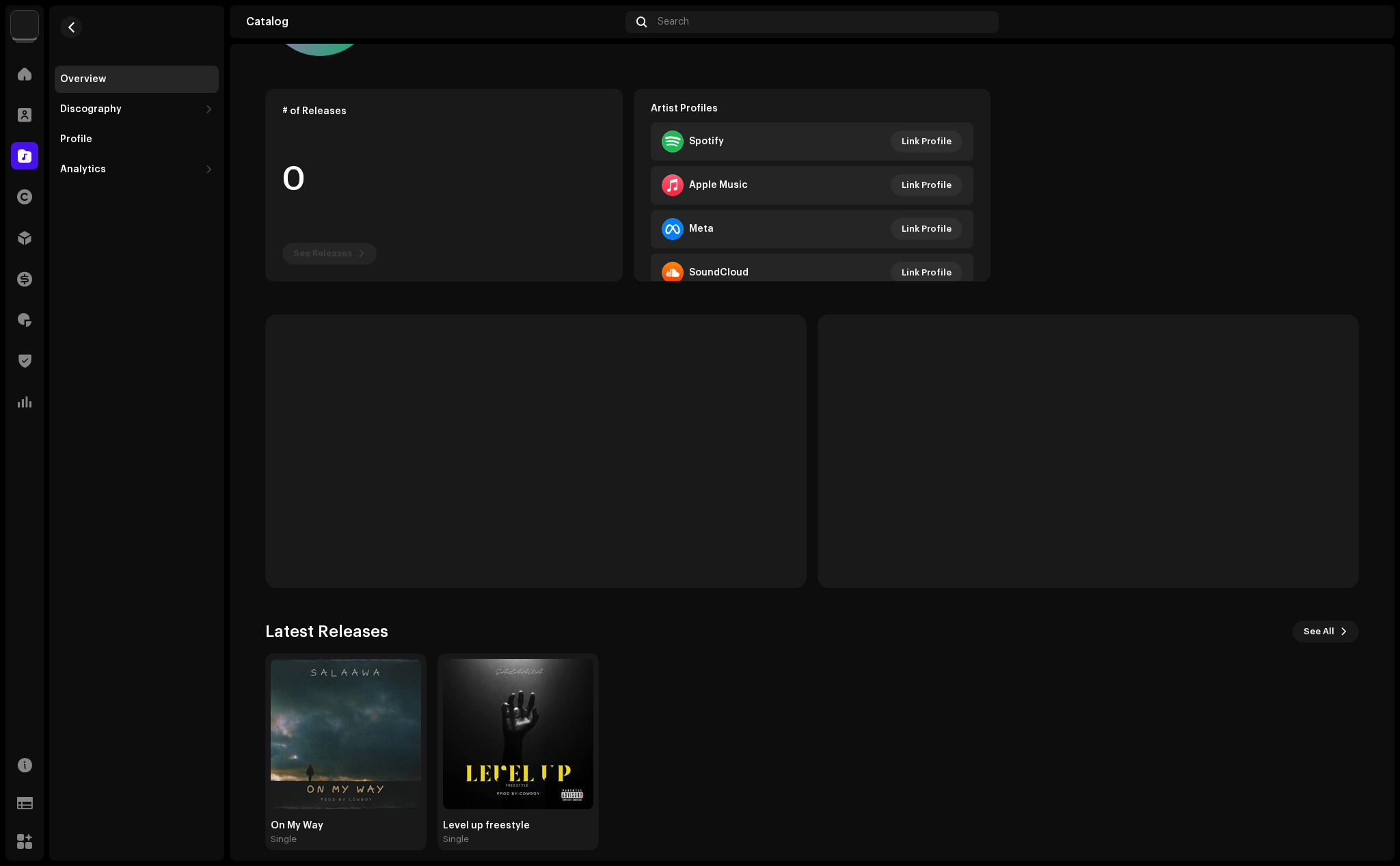
scroll to position [130, 0]
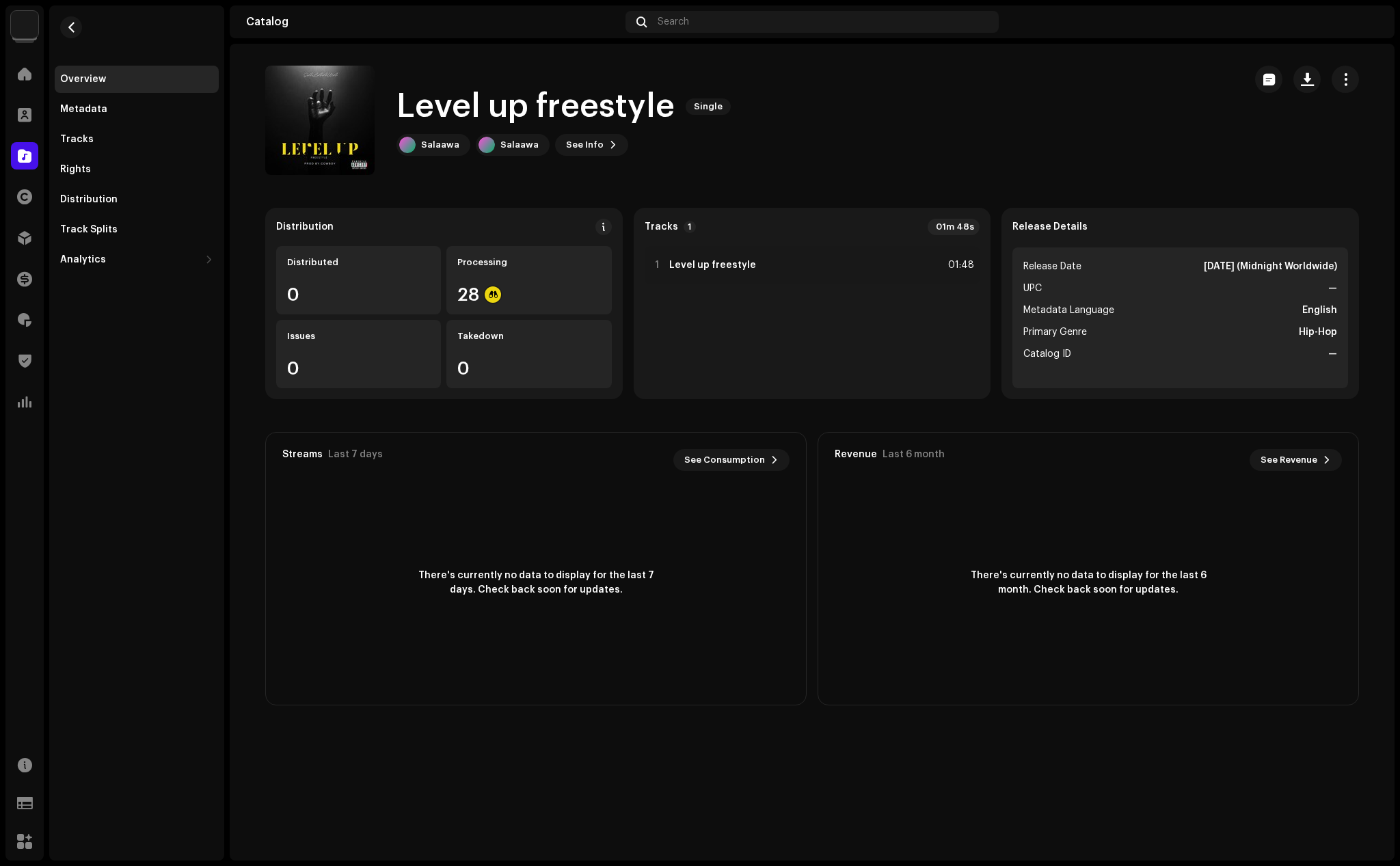
click at [1003, 134] on div "Level up freestyle Single [PERSON_NAME] See Info" at bounding box center [749, 120] width 968 height 109
click at [20, 72] on span at bounding box center [24, 74] width 14 height 11
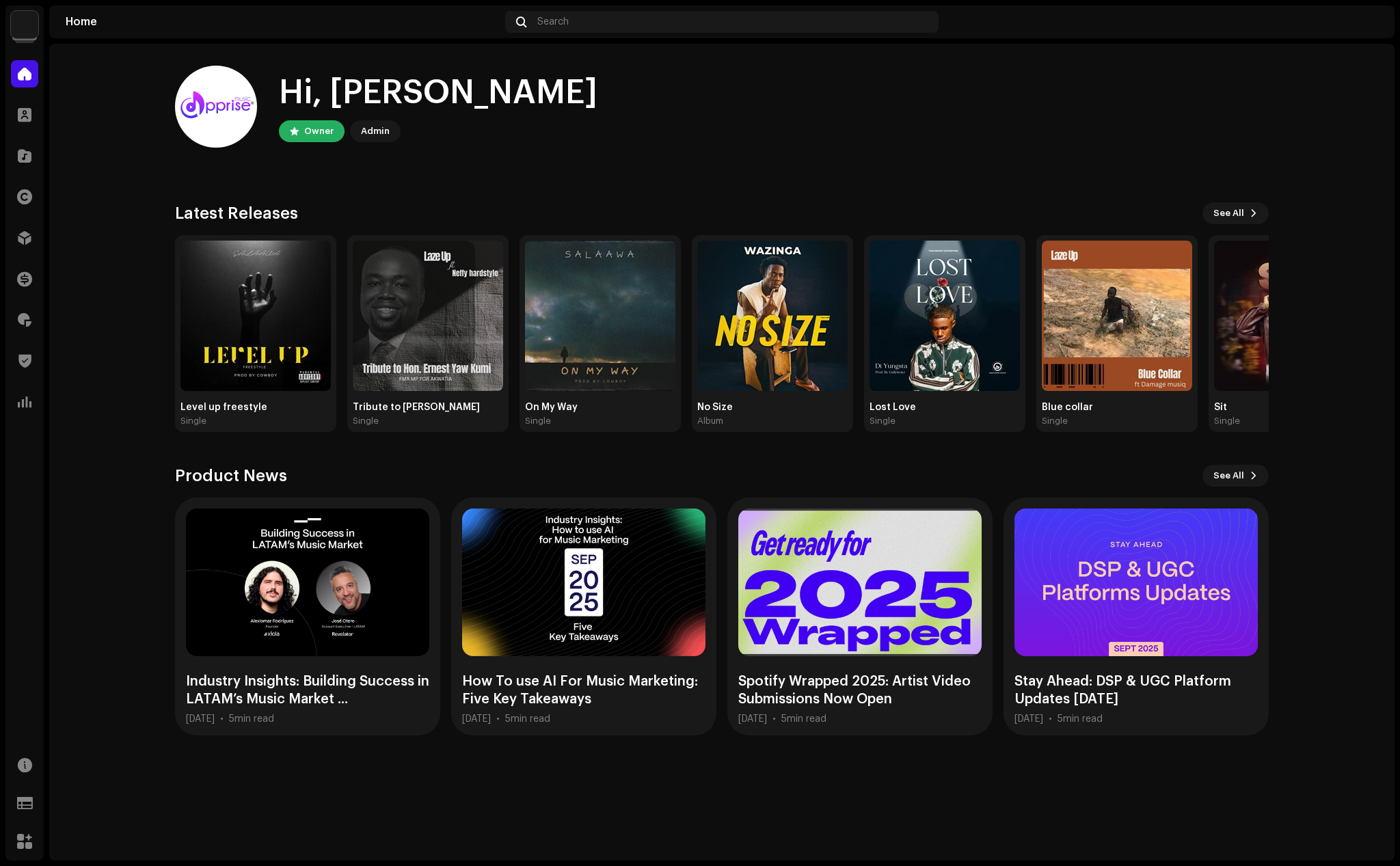
click at [1157, 99] on div "Hi, Michael Owner Admin" at bounding box center [721, 106] width 1094 height 82
click at [17, 318] on div at bounding box center [25, 320] width 27 height 27
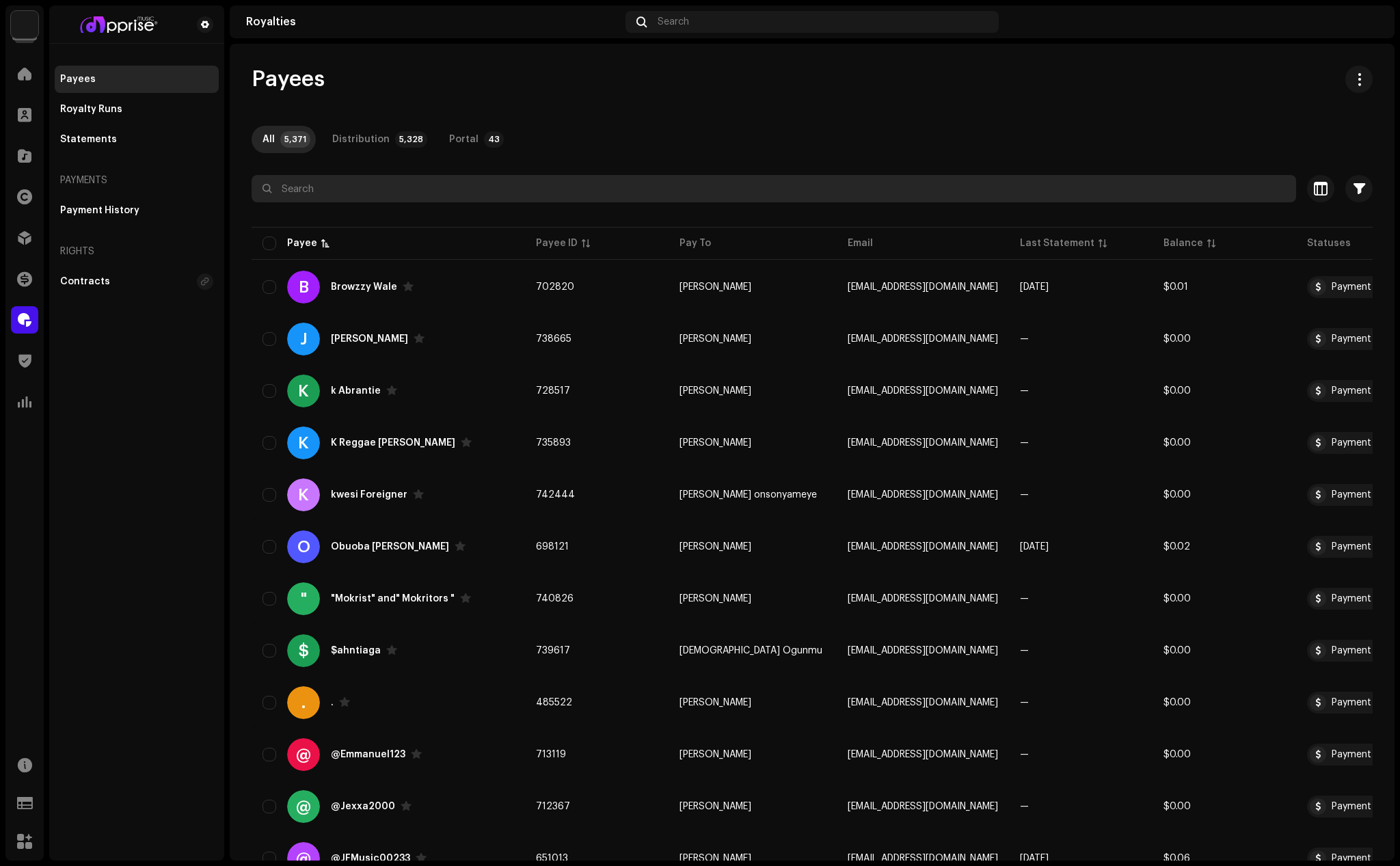
paste input "derrickoffei171@gmail.com"
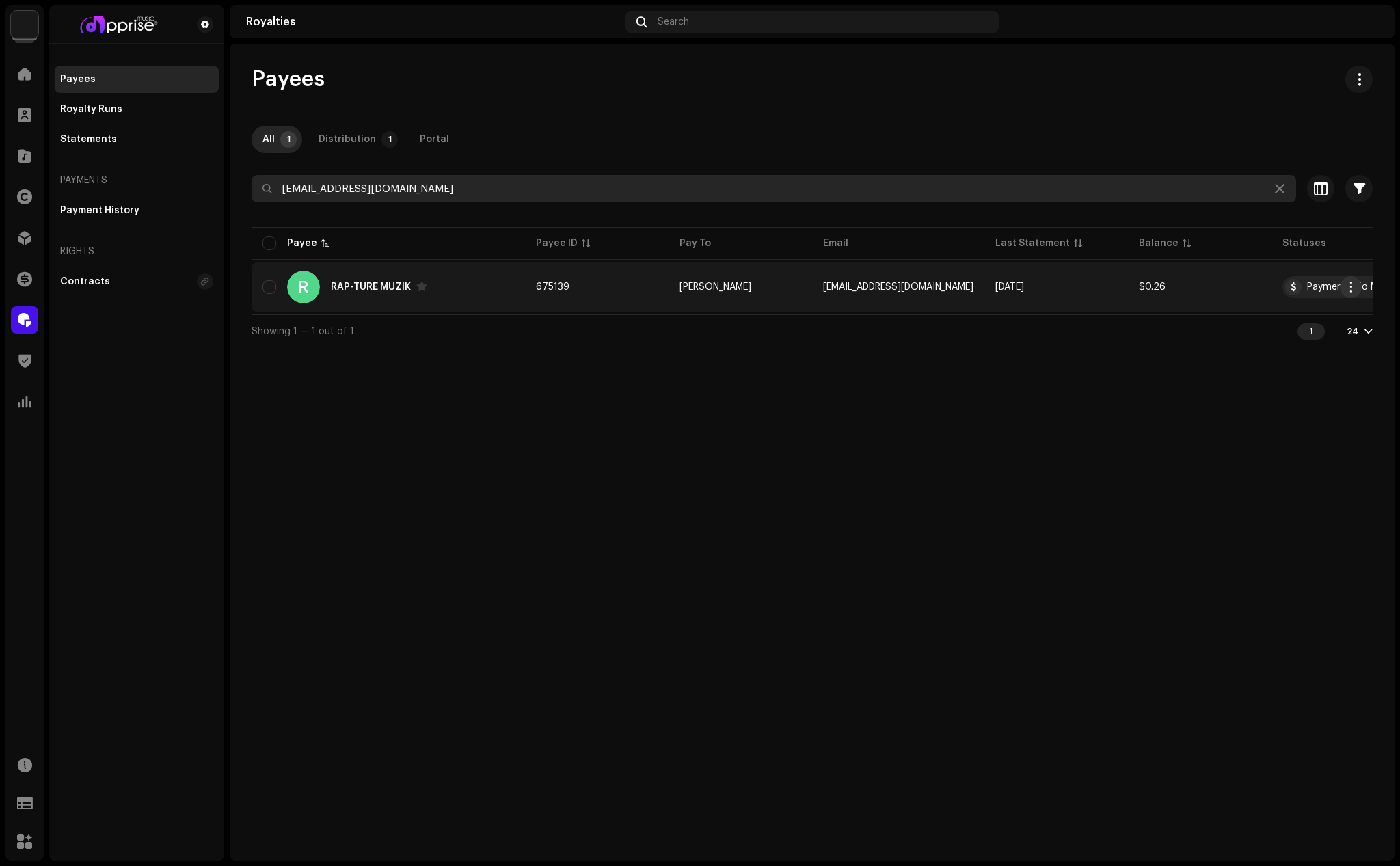
type input "derrickoffei171@gmail.com"
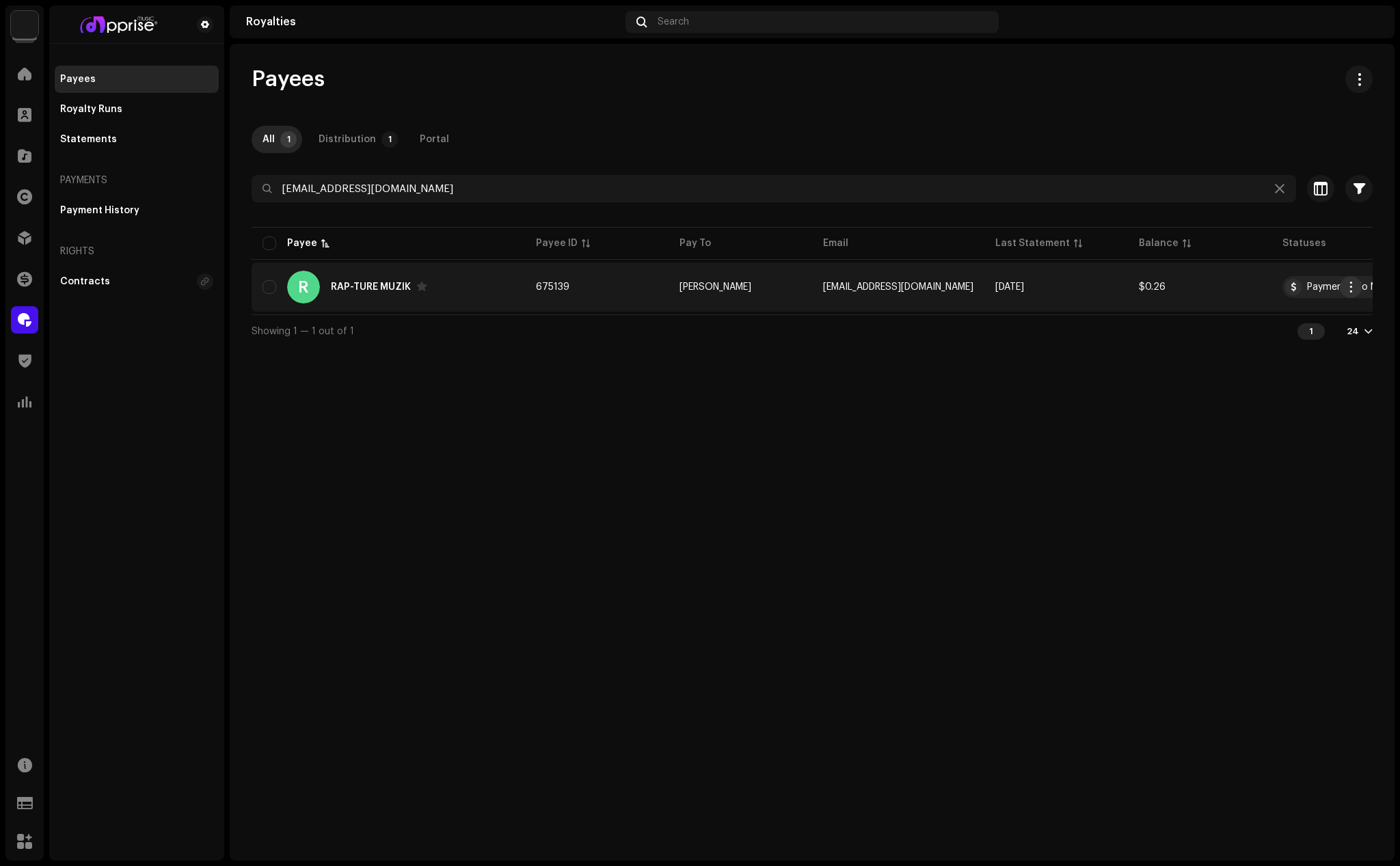
click at [1347, 285] on span "button" at bounding box center [1351, 287] width 11 height 11
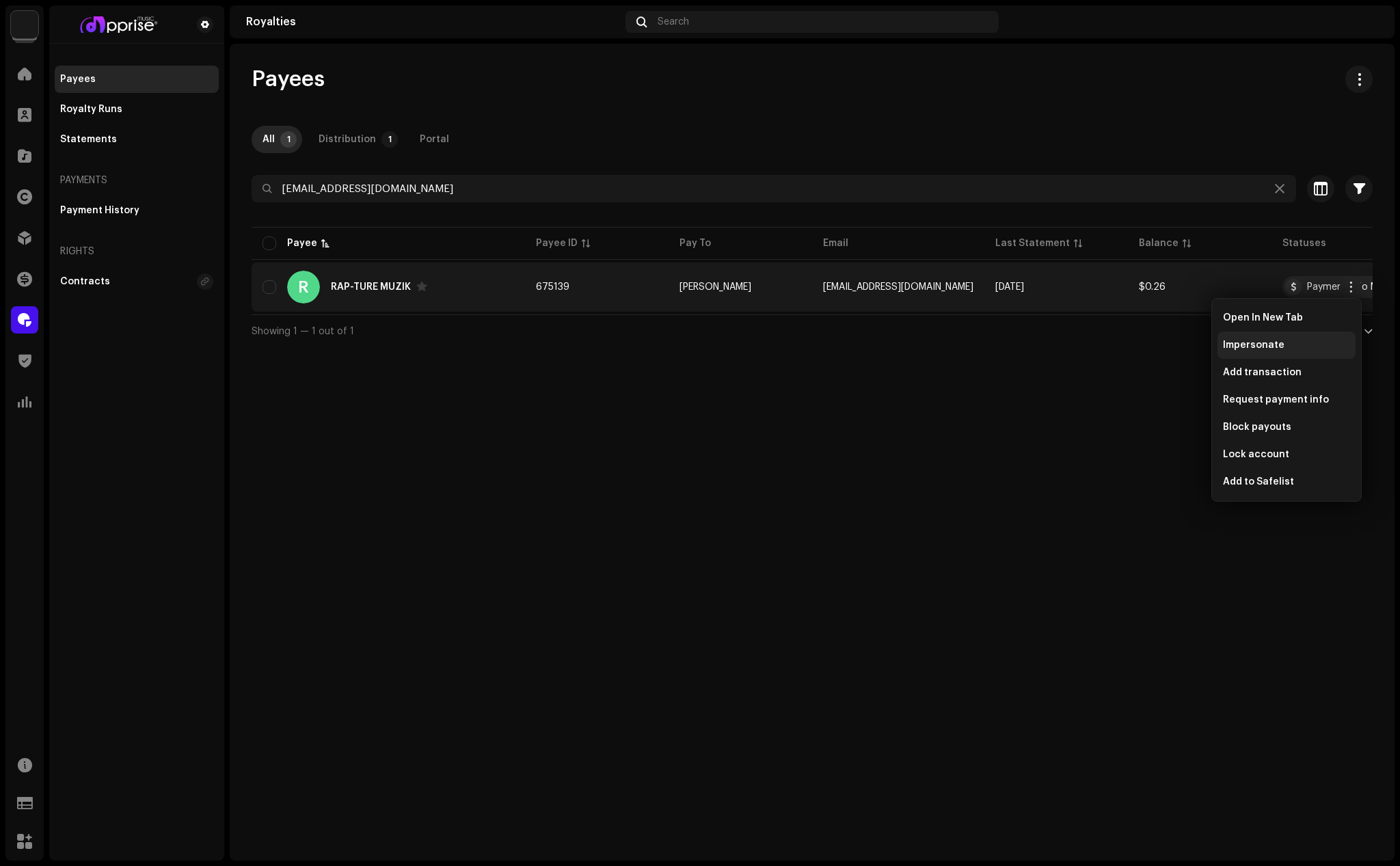
click at [1241, 344] on span "Impersonate" at bounding box center [1254, 345] width 61 height 11
